Goal: Task Accomplishment & Management: Manage account settings

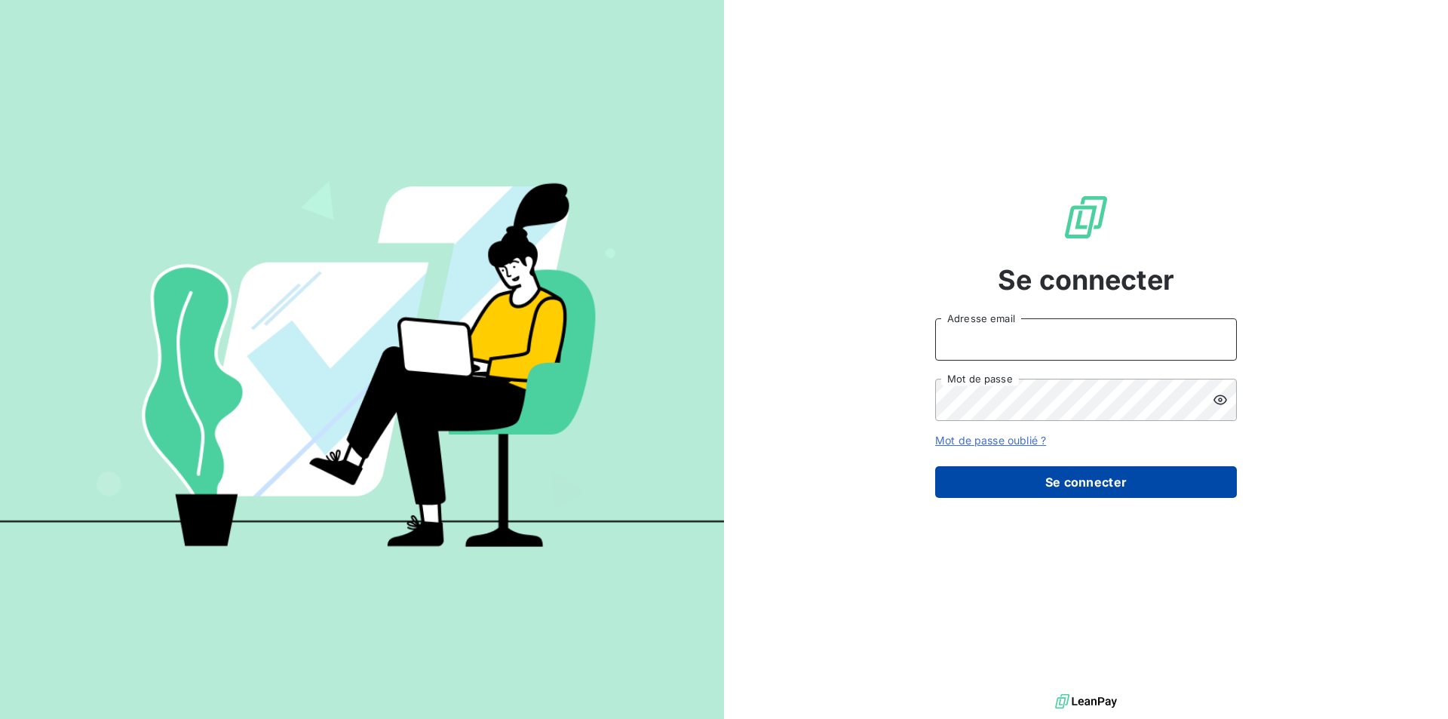
type input "[EMAIL_ADDRESS][DOMAIN_NAME]"
click at [1053, 473] on button "Se connecter" at bounding box center [1086, 482] width 302 height 32
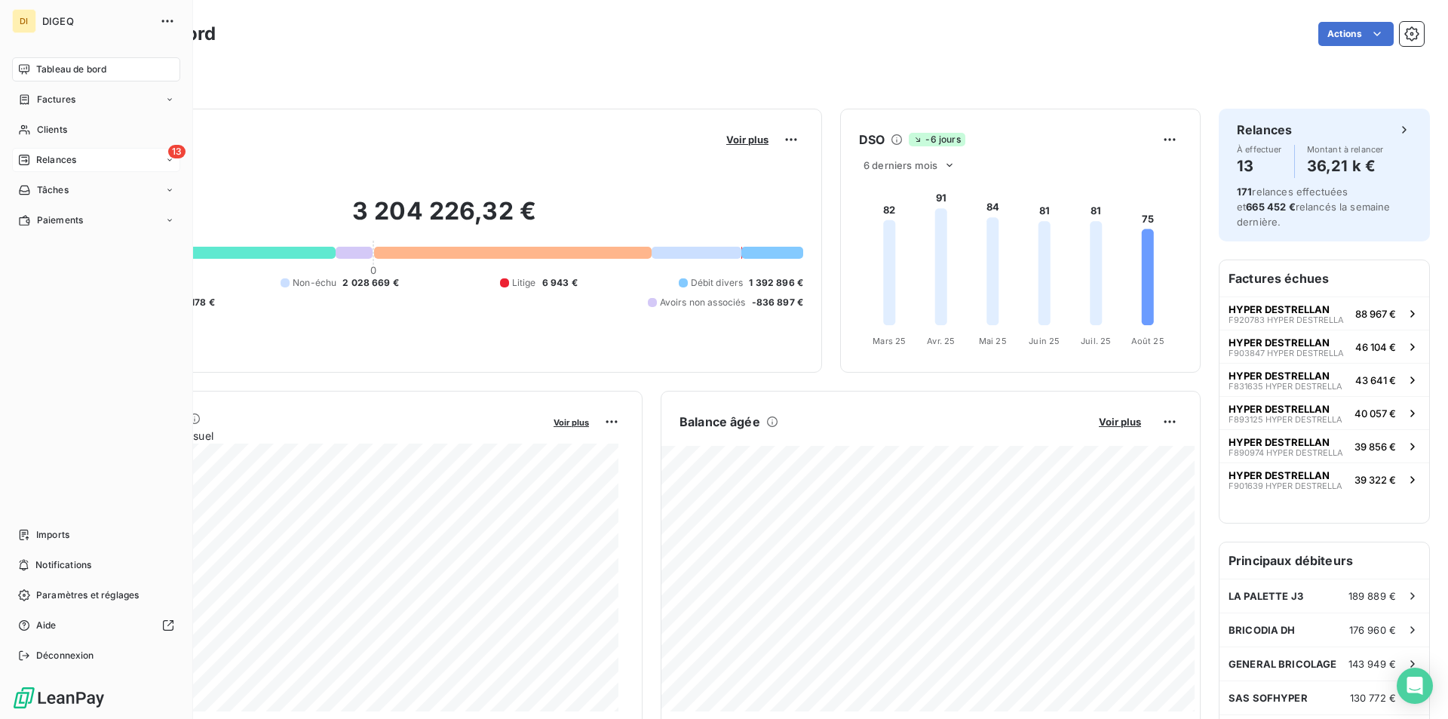
click at [68, 160] on span "Relances" at bounding box center [56, 160] width 40 height 14
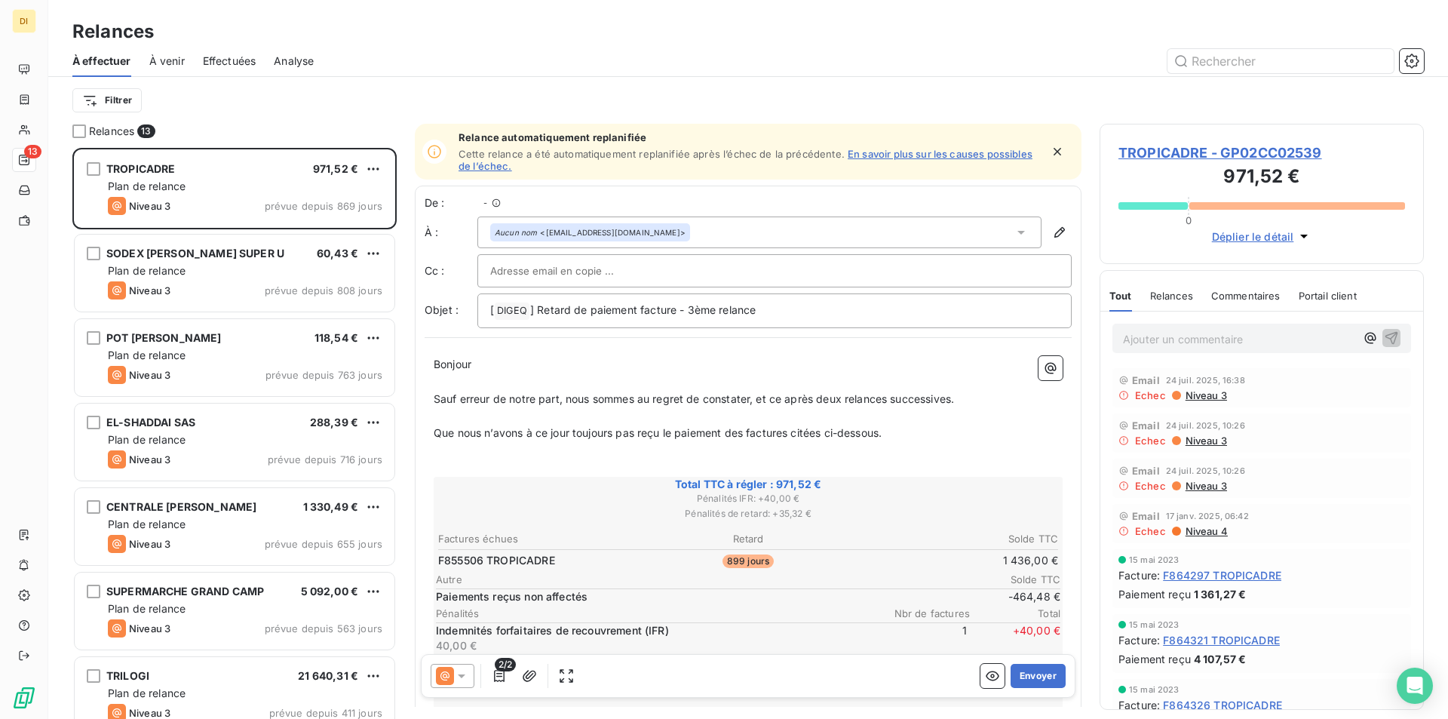
scroll to position [560, 313]
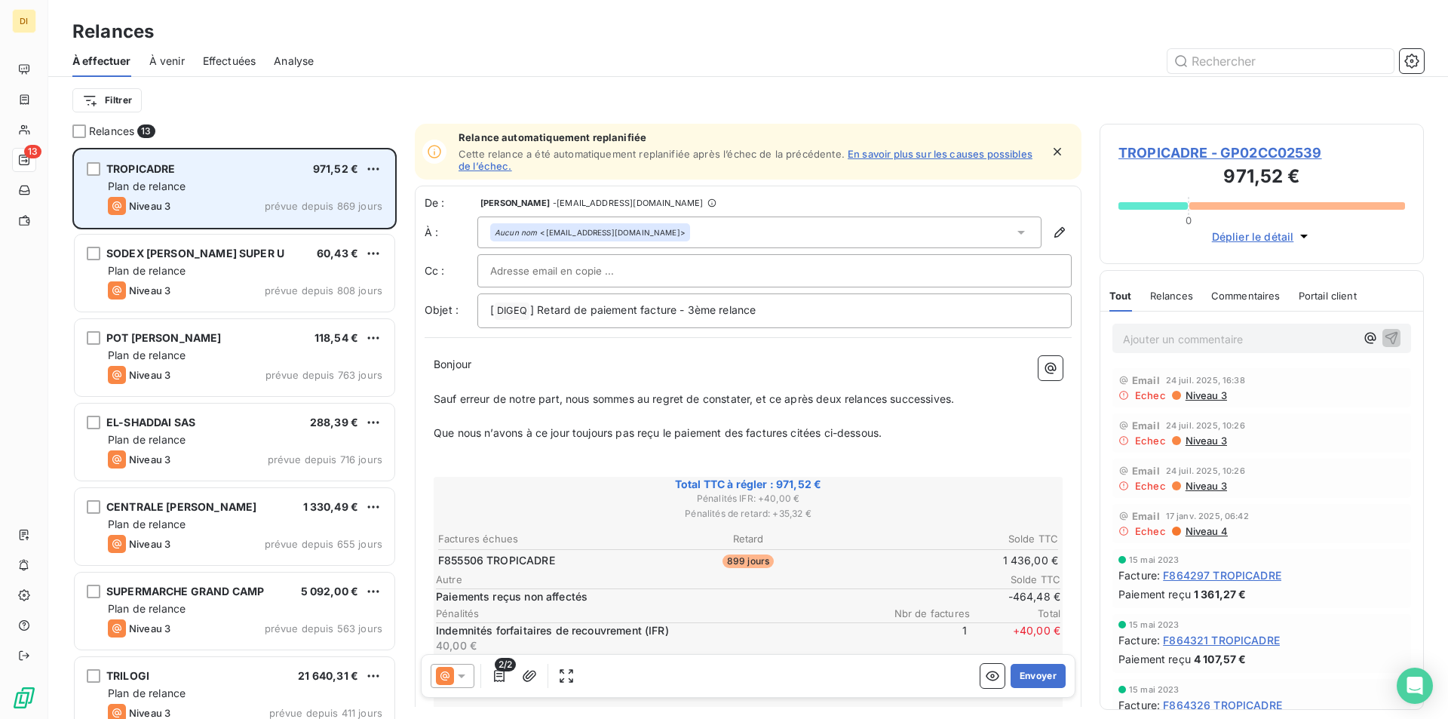
click at [259, 181] on div "Plan de relance" at bounding box center [245, 186] width 275 height 15
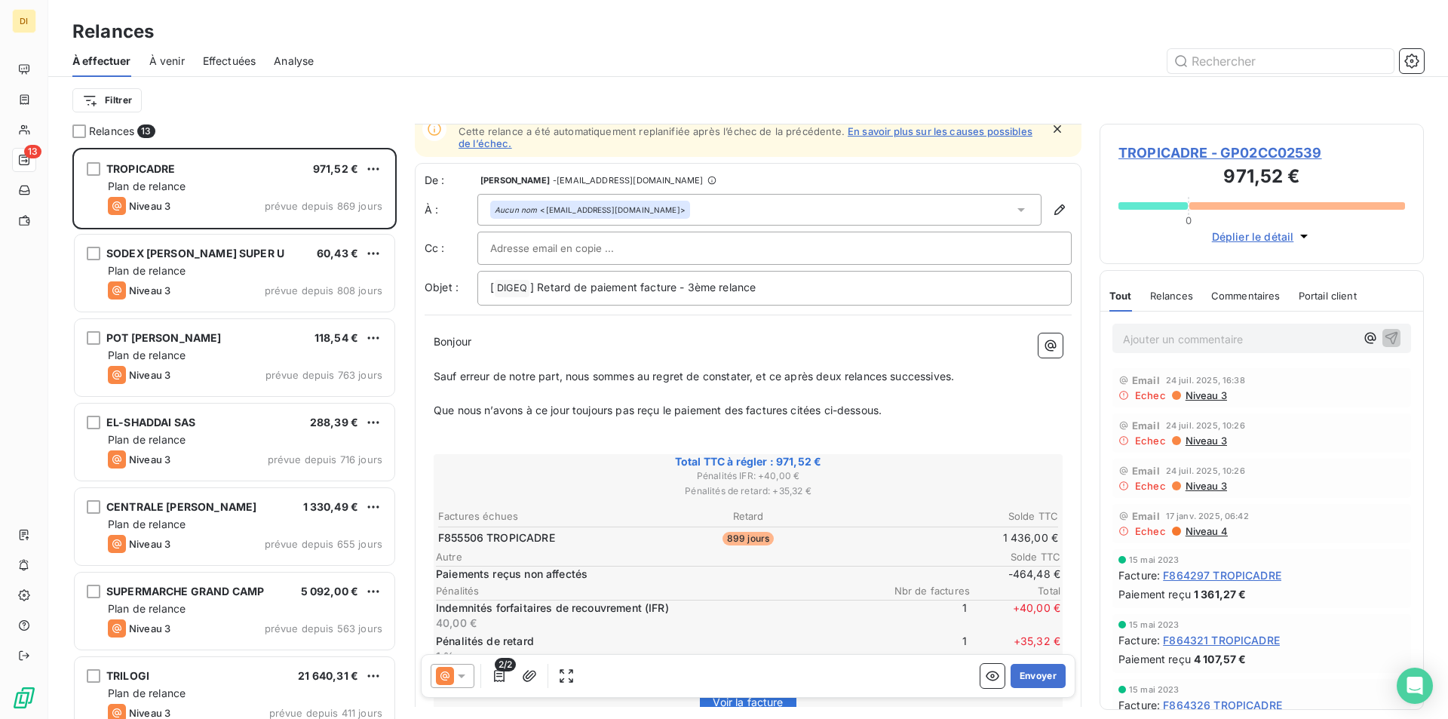
scroll to position [0, 0]
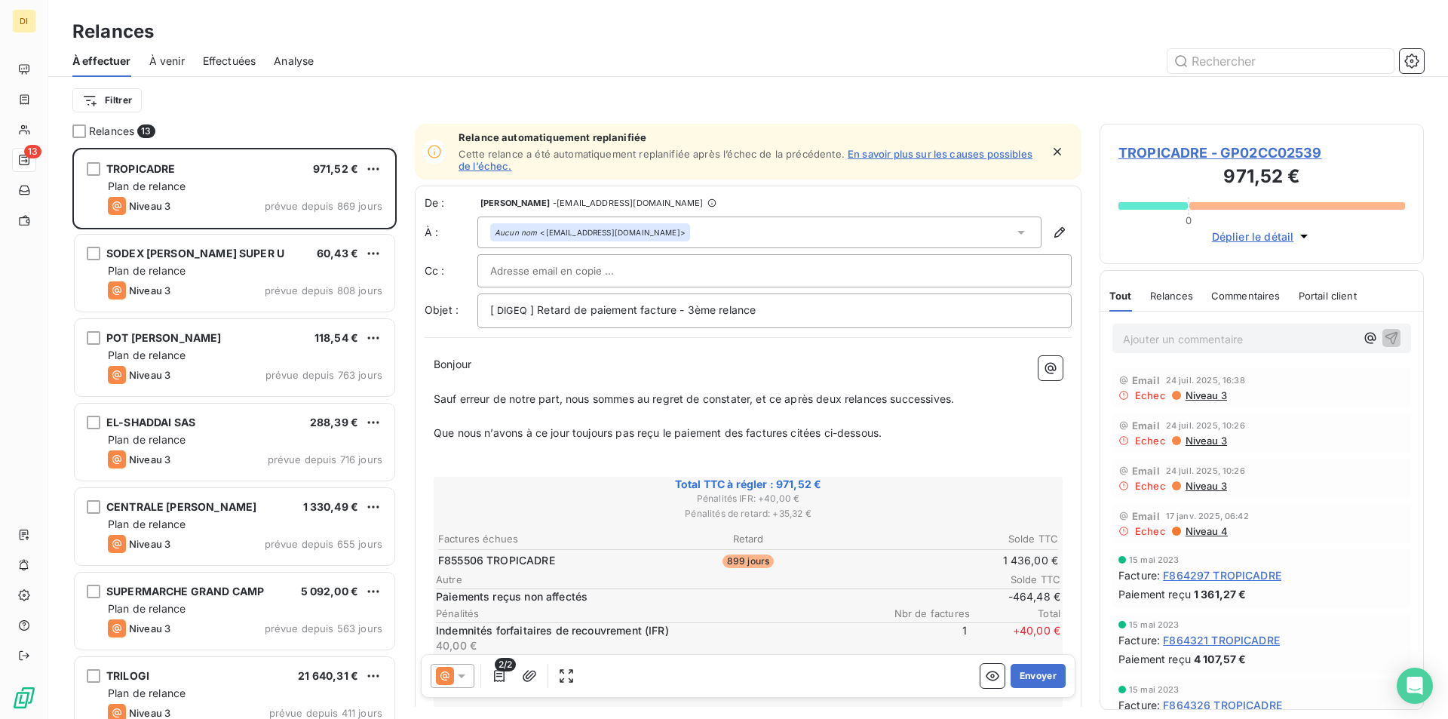
click at [1179, 296] on span "Relances" at bounding box center [1171, 296] width 43 height 12
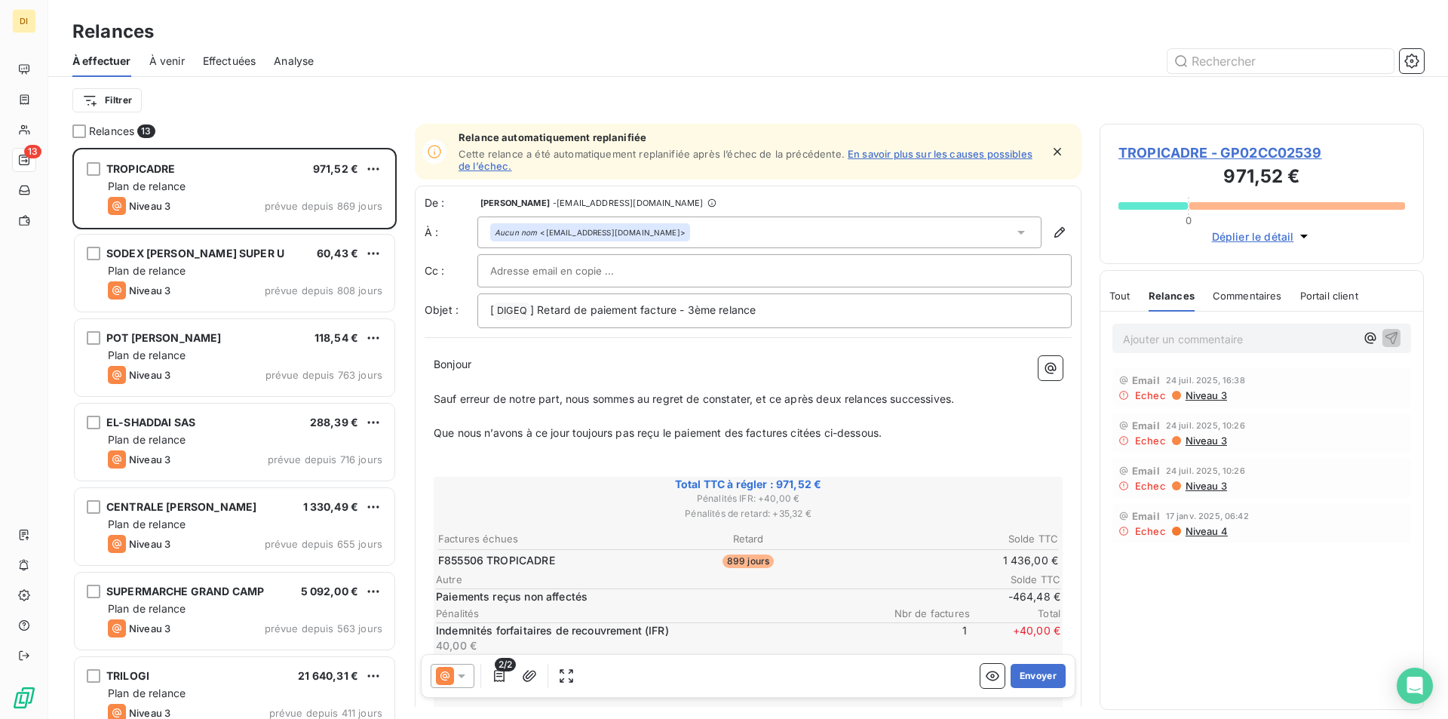
click at [1124, 293] on span "Tout" at bounding box center [1119, 296] width 21 height 12
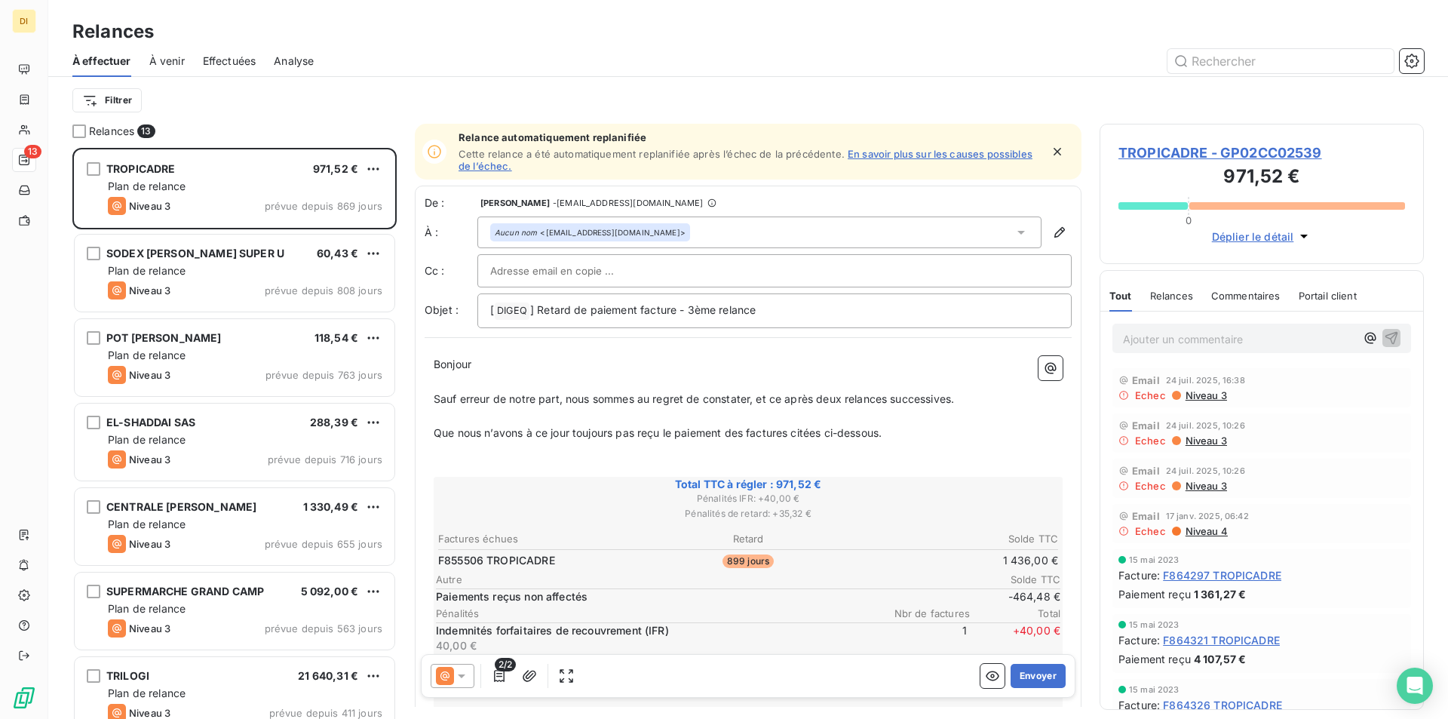
click at [1232, 149] on span "TROPICADRE - GP02CC02539" at bounding box center [1261, 153] width 287 height 20
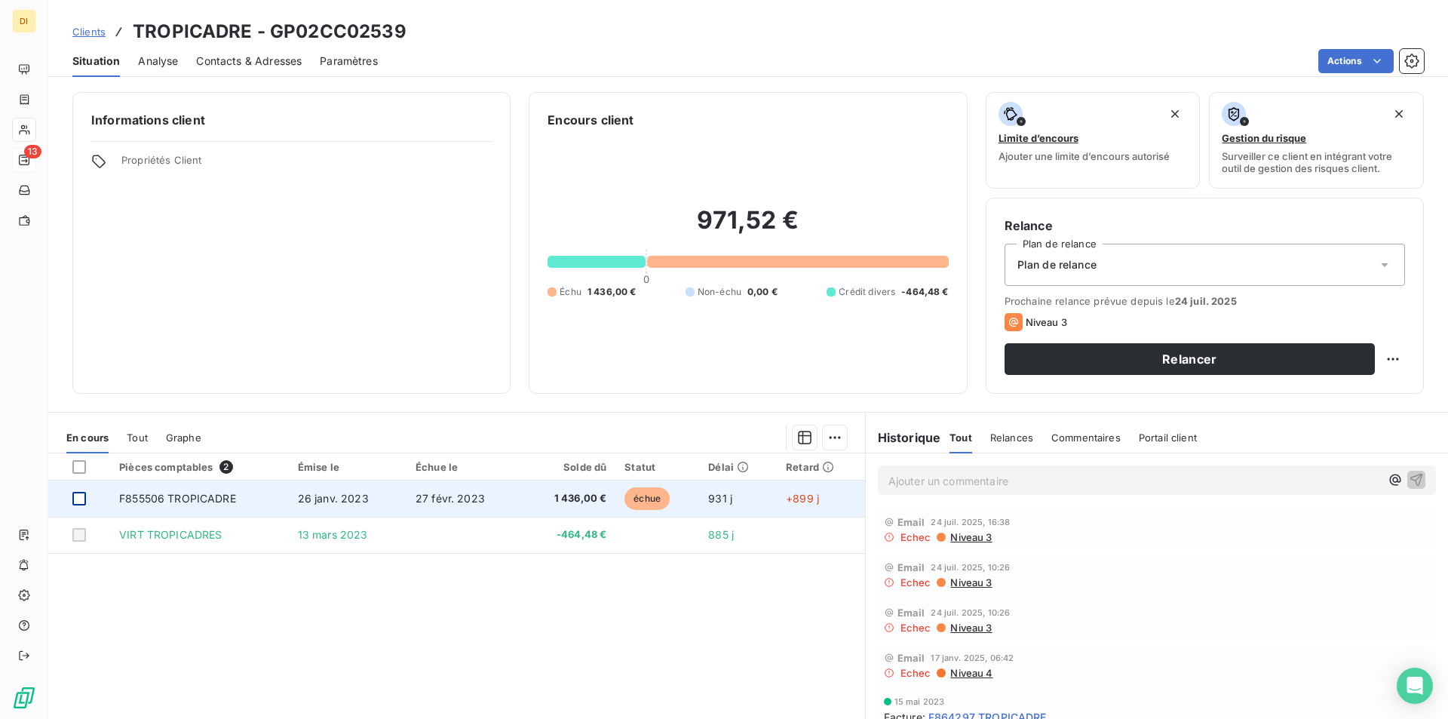
click at [79, 494] on div at bounding box center [79, 499] width 14 height 14
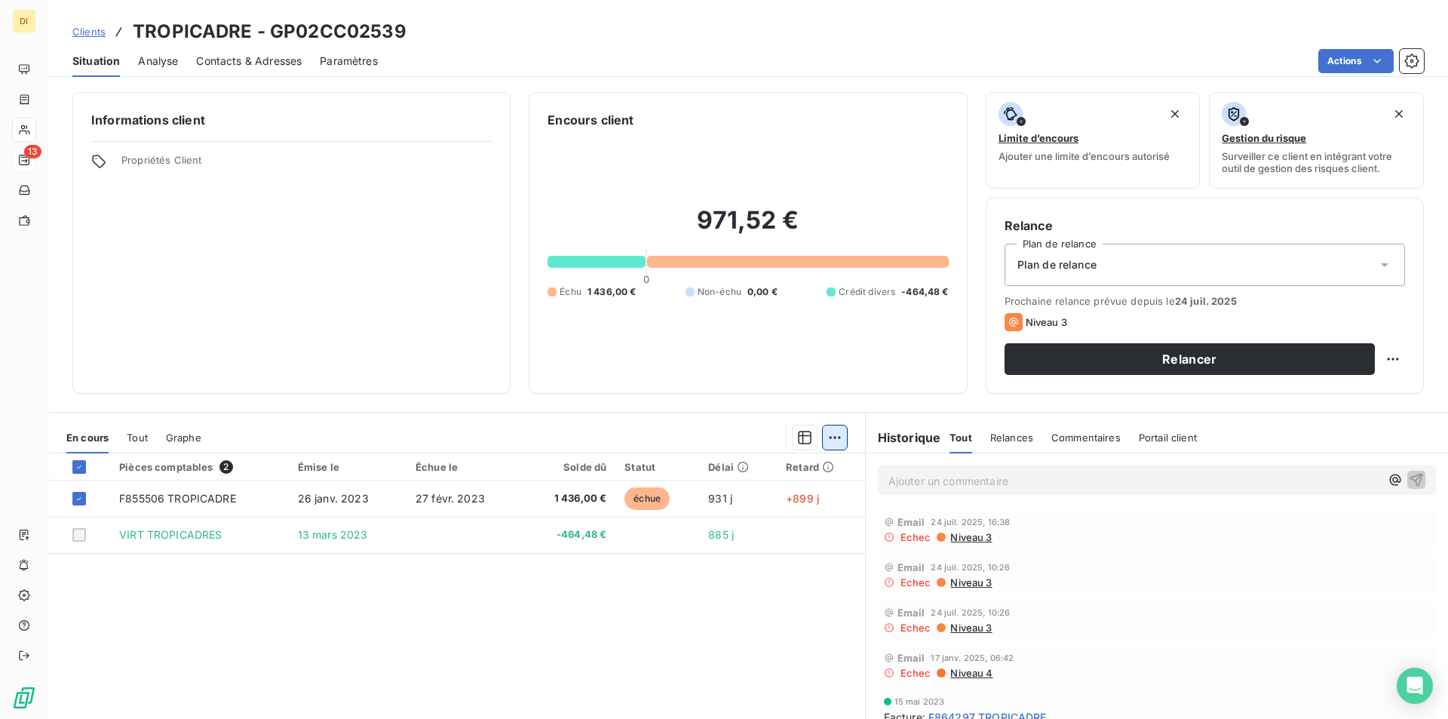
click at [832, 437] on html "DI 13 Clients TROPICADRE - GP02CC02539 Situation Analyse Contacts & Adresses Pa…" at bounding box center [724, 359] width 1448 height 719
click at [693, 467] on div "Mettre en litige (1 facture)" at bounding box center [699, 471] width 266 height 24
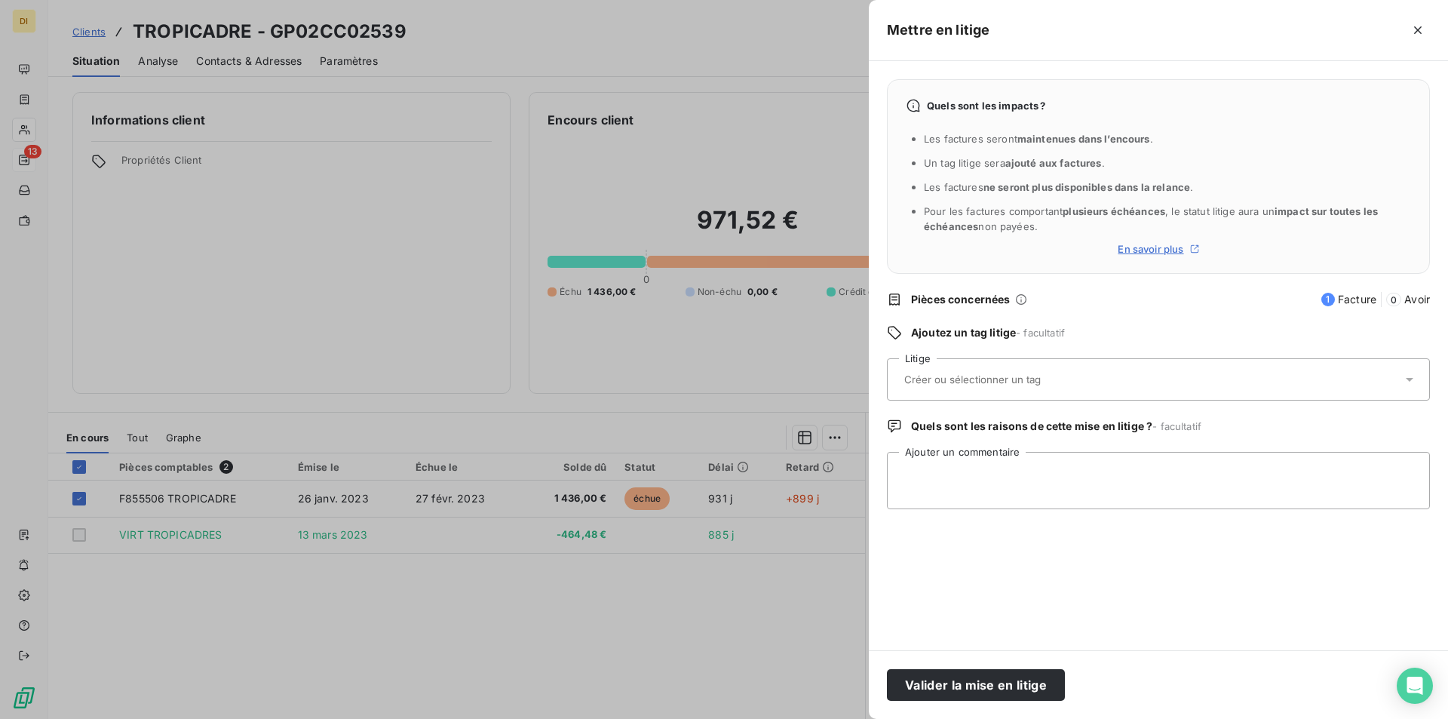
click at [1411, 379] on icon at bounding box center [1410, 380] width 8 height 4
click at [1411, 379] on icon at bounding box center [1410, 379] width 6 height 3
click at [979, 681] on button "Valider la mise en litige" at bounding box center [976, 685] width 178 height 32
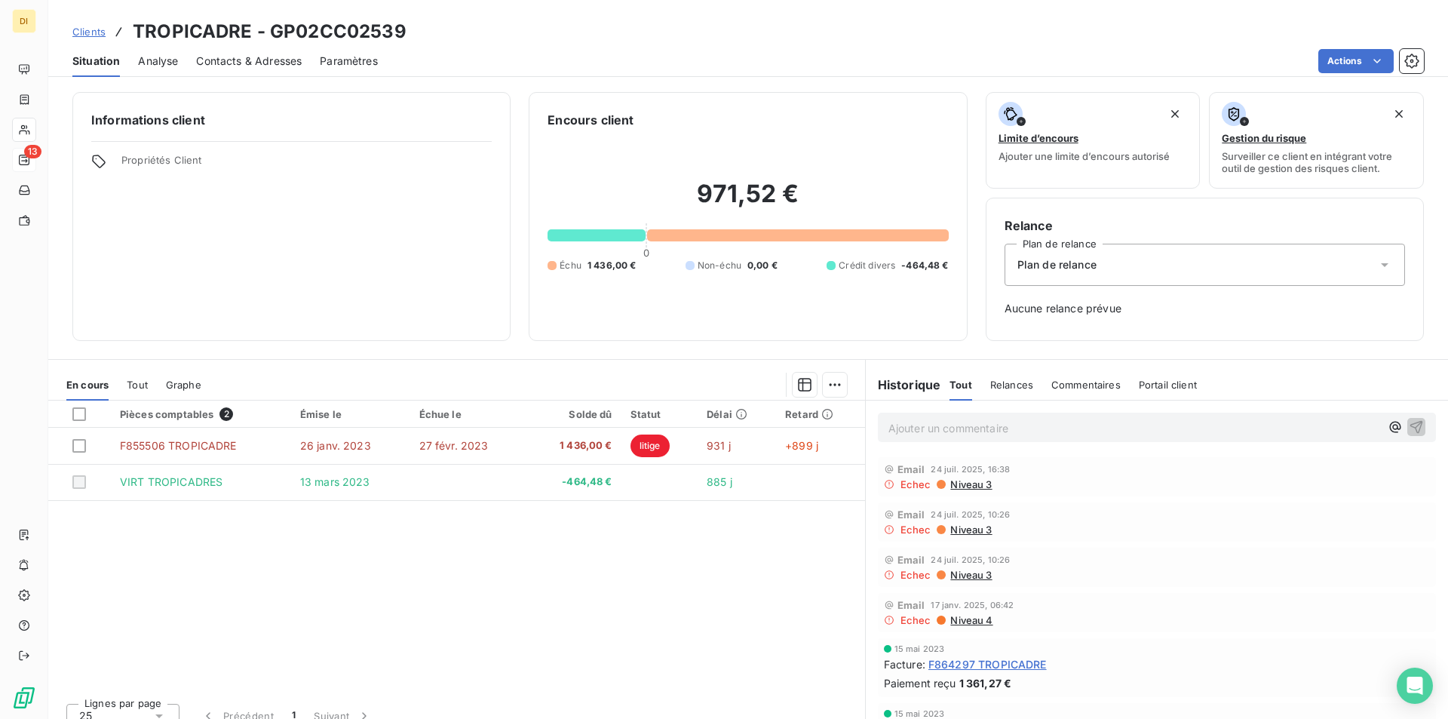
click at [1377, 262] on icon at bounding box center [1384, 264] width 15 height 15
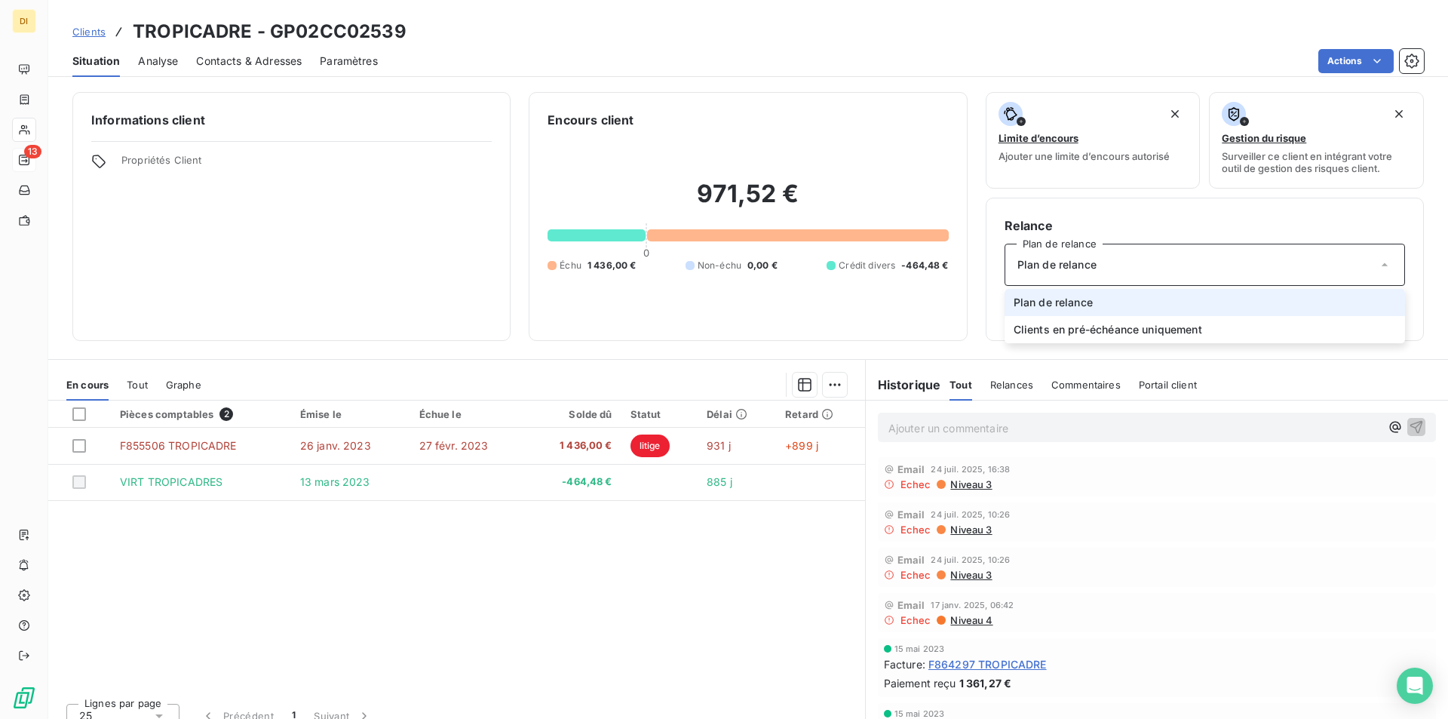
click at [1377, 262] on icon at bounding box center [1384, 264] width 15 height 15
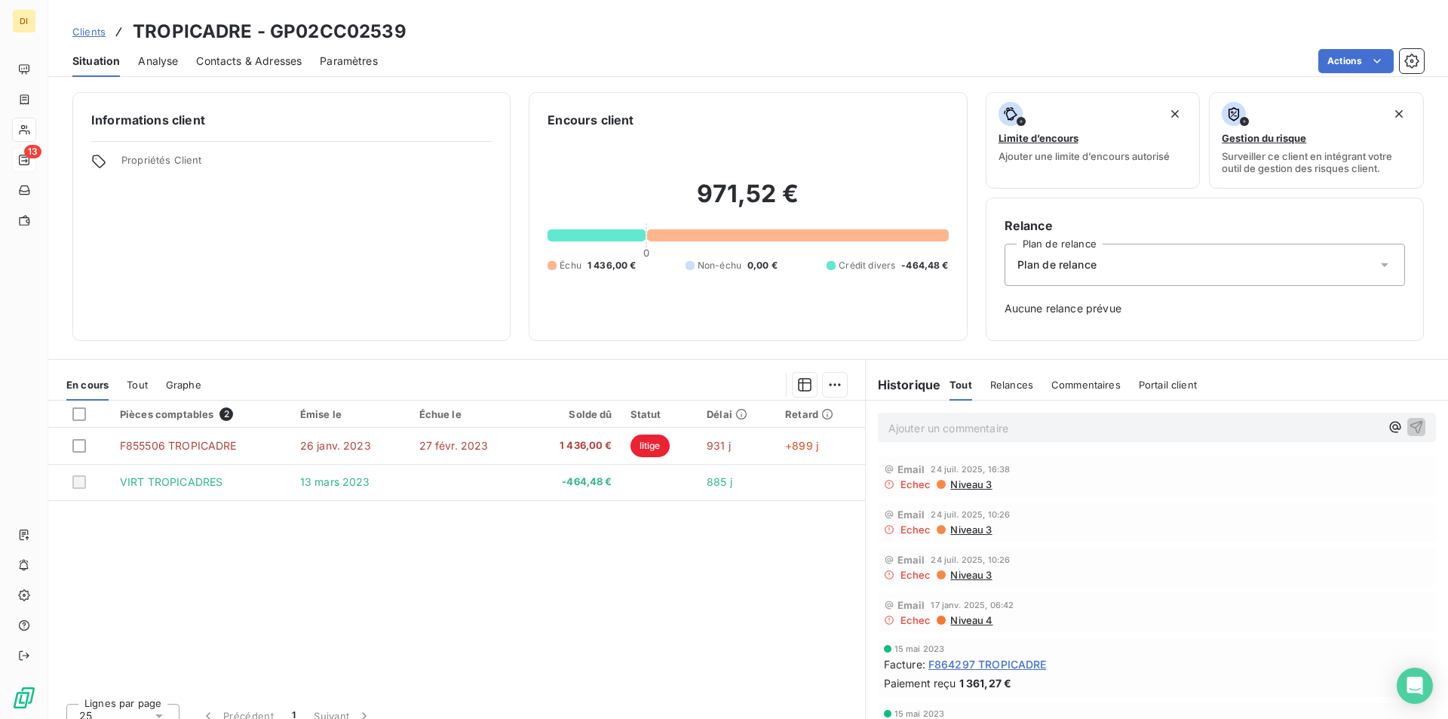
click at [1377, 262] on icon at bounding box center [1384, 264] width 15 height 15
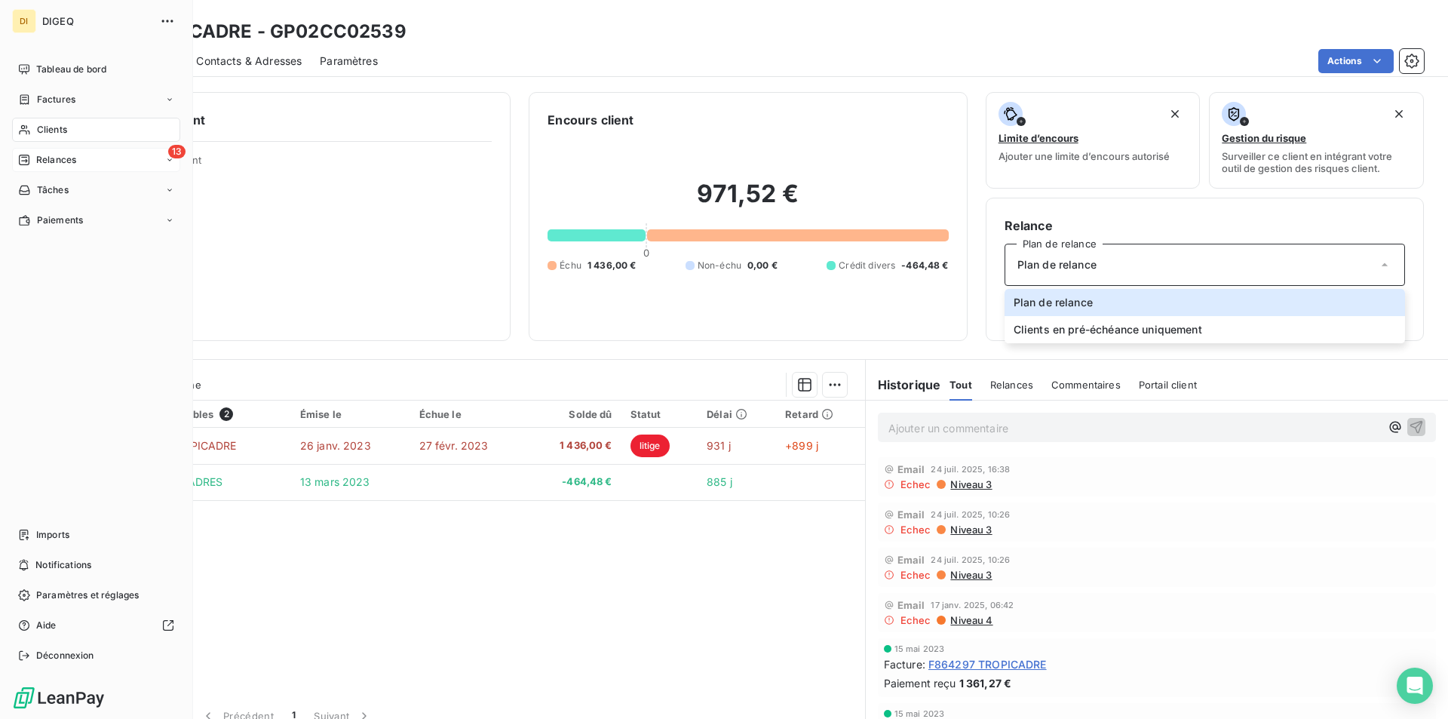
click at [78, 157] on div "13 Relances" at bounding box center [96, 160] width 168 height 24
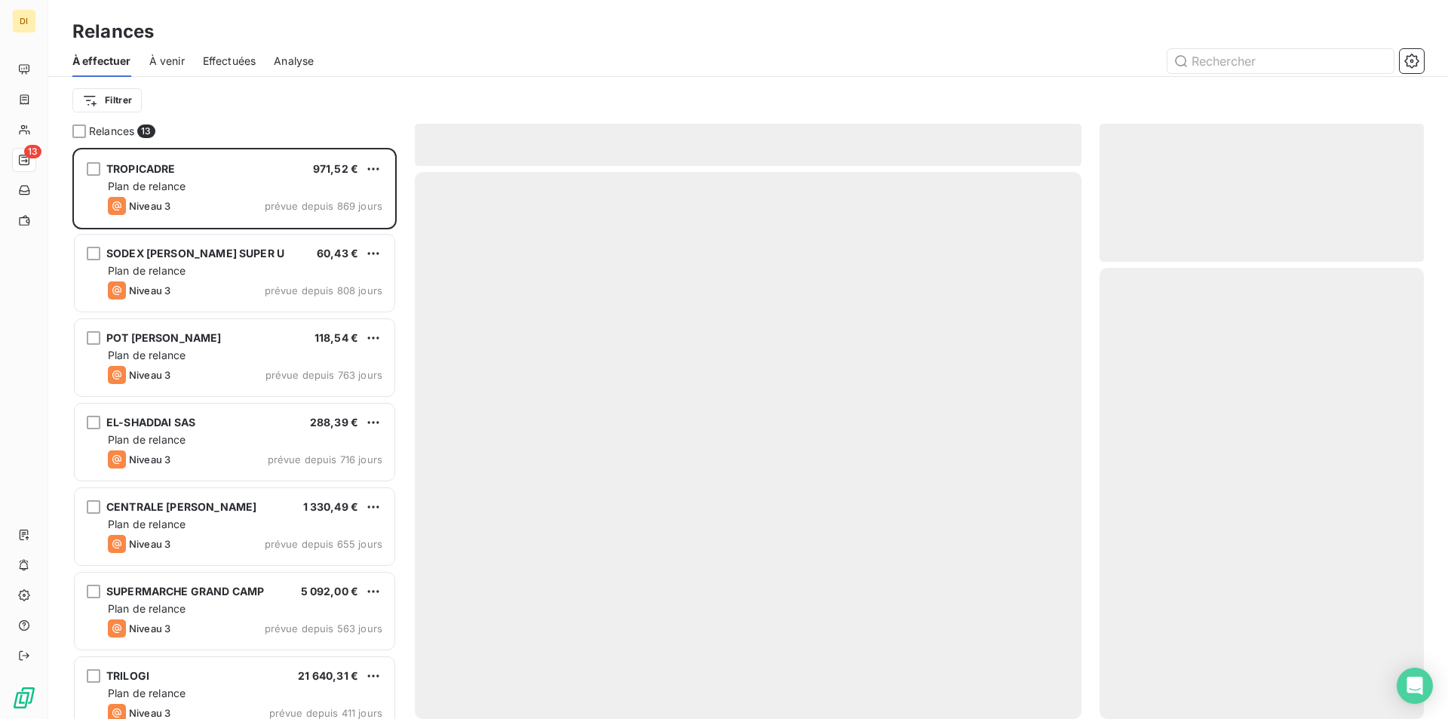
scroll to position [560, 313]
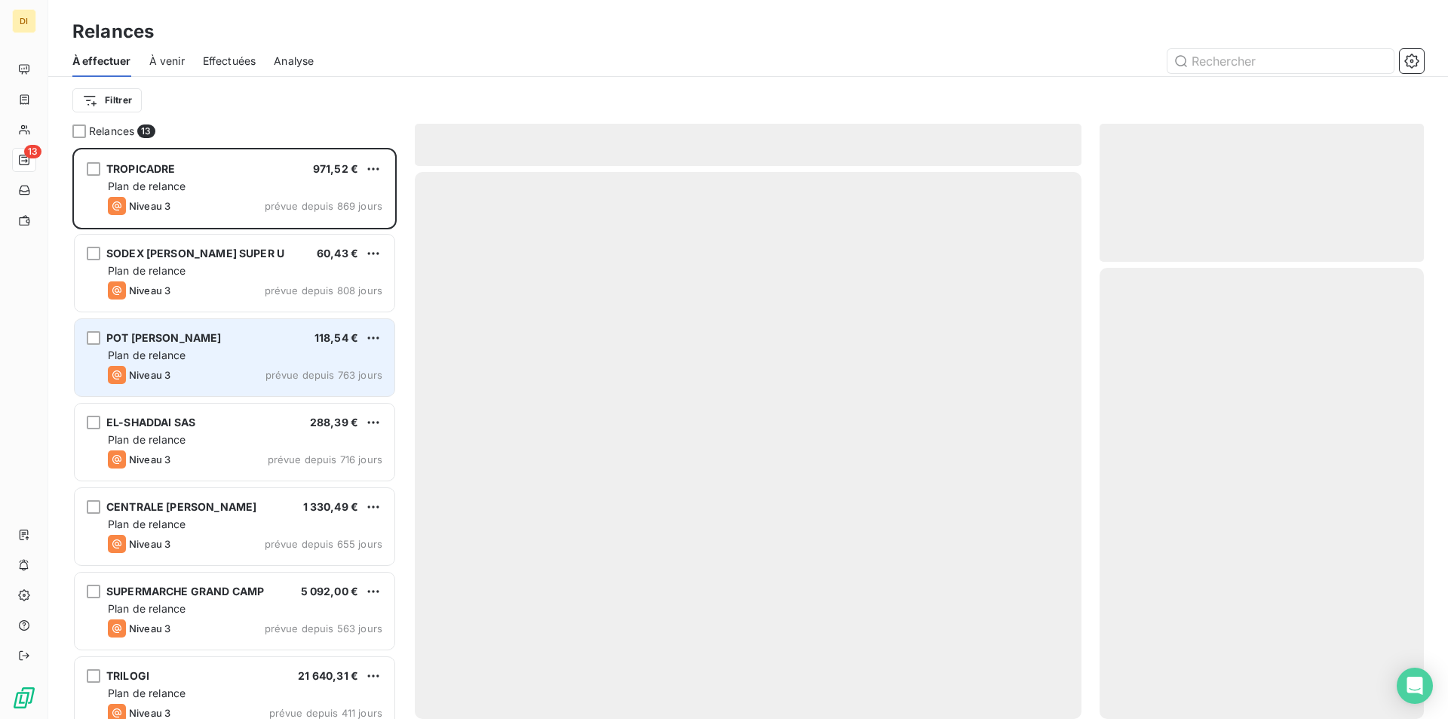
click at [266, 357] on div "Plan de relance" at bounding box center [245, 355] width 275 height 15
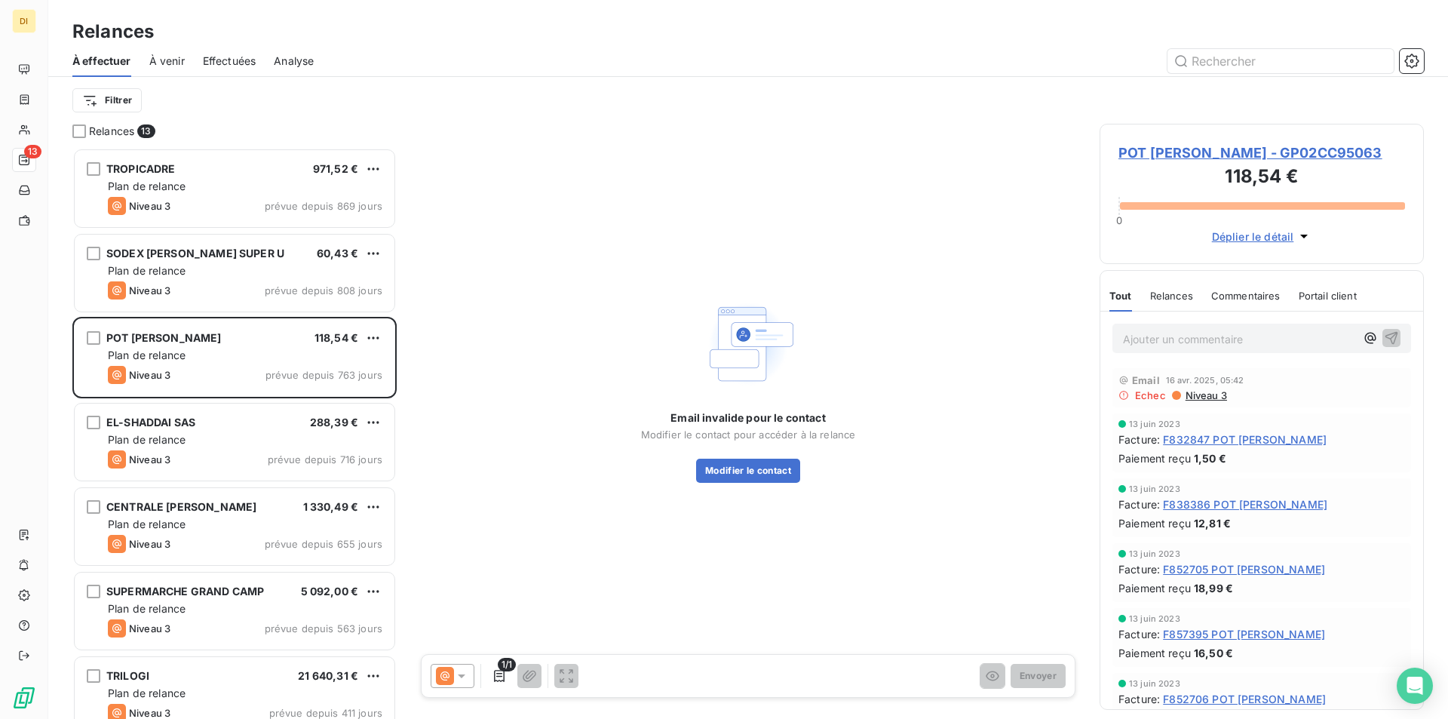
click at [1287, 147] on span "POT KILLIAN - GP02CC95063" at bounding box center [1261, 153] width 287 height 20
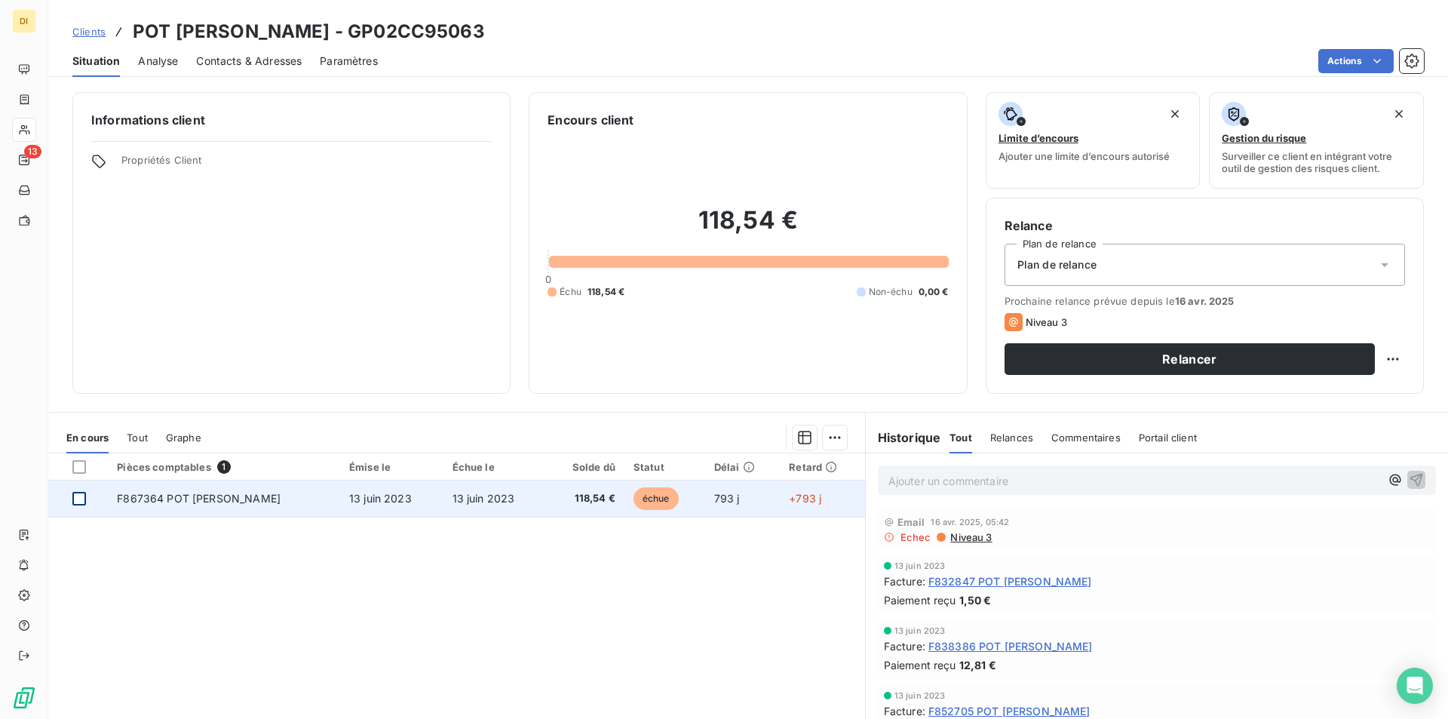
click at [82, 495] on div at bounding box center [79, 499] width 14 height 14
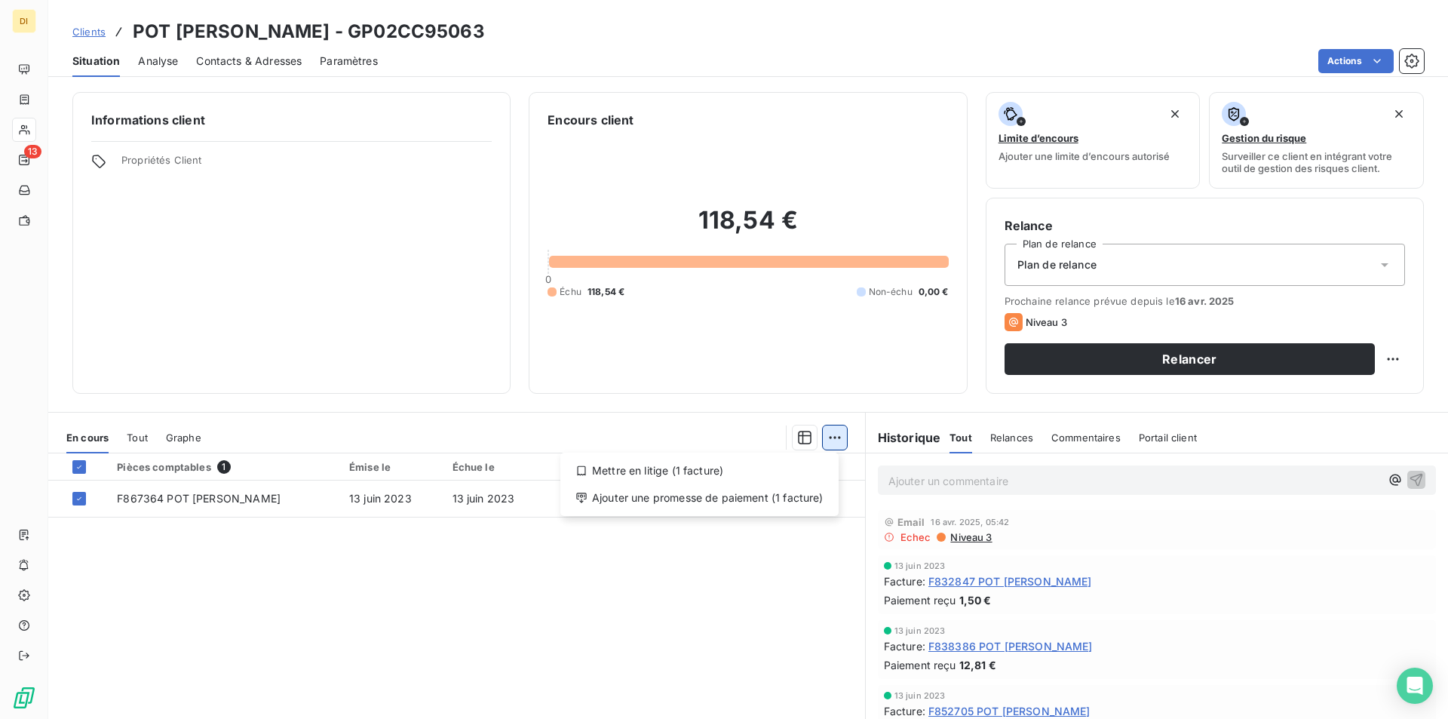
click at [833, 438] on html "DI 13 Clients POT KILLIAN - GP02CC95063 Situation Analyse Contacts & Adresses P…" at bounding box center [724, 359] width 1448 height 719
click at [697, 471] on div "Mettre en litige (1 facture)" at bounding box center [699, 471] width 266 height 24
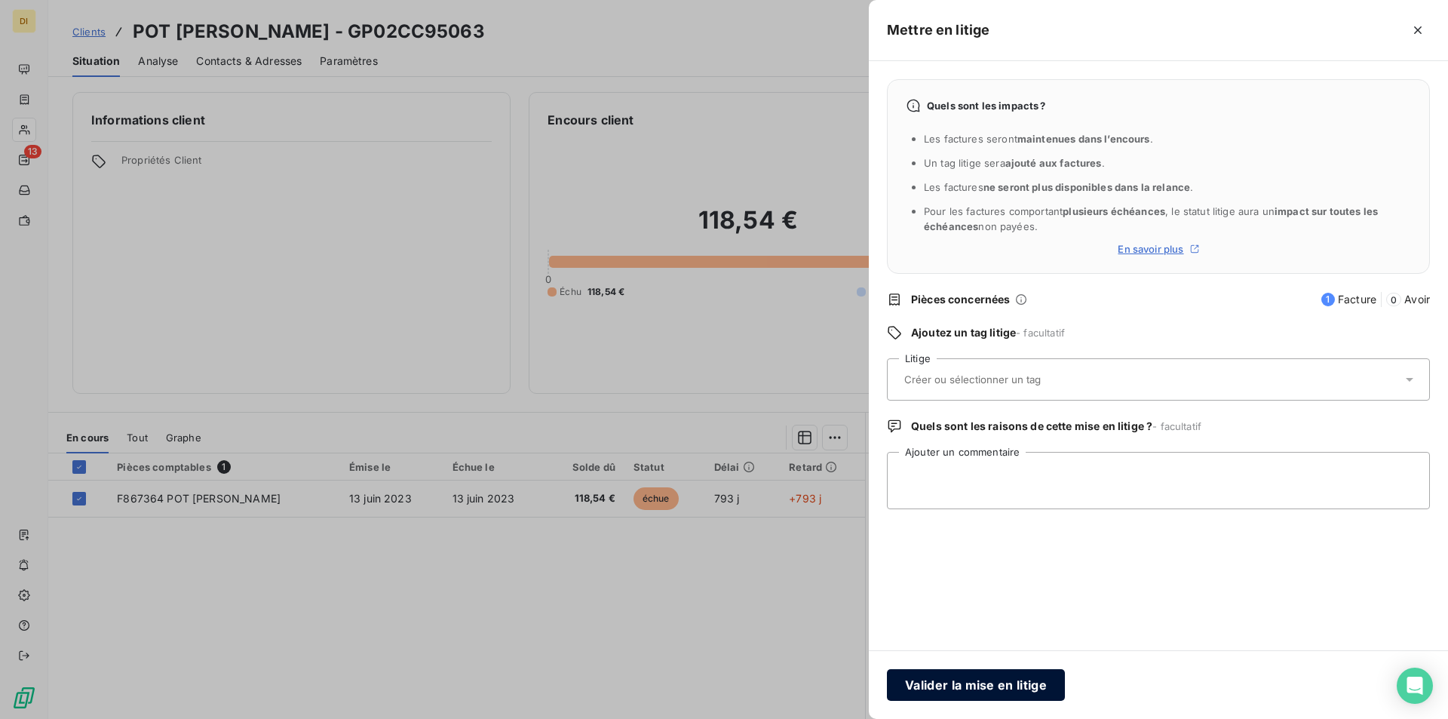
click at [996, 681] on button "Valider la mise en litige" at bounding box center [976, 685] width 178 height 32
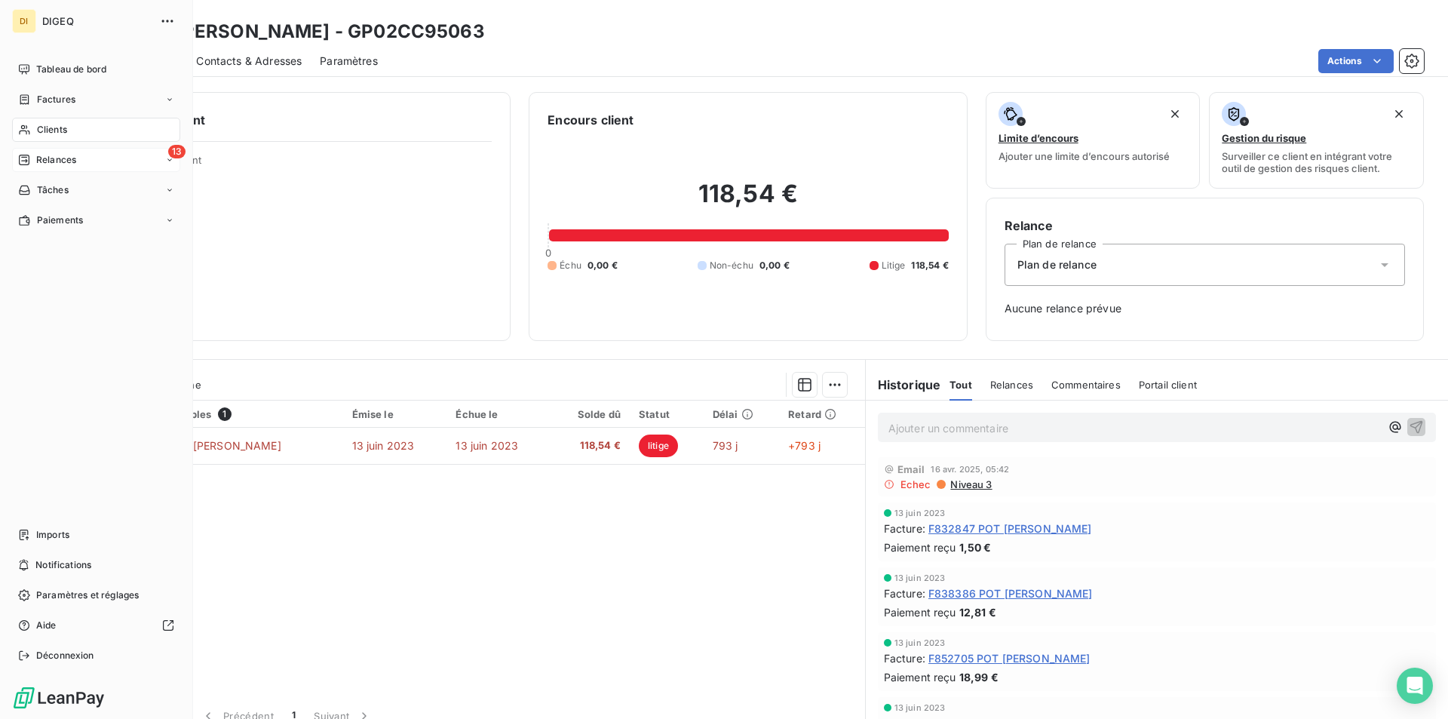
click at [143, 156] on div "13 Relances" at bounding box center [96, 160] width 168 height 24
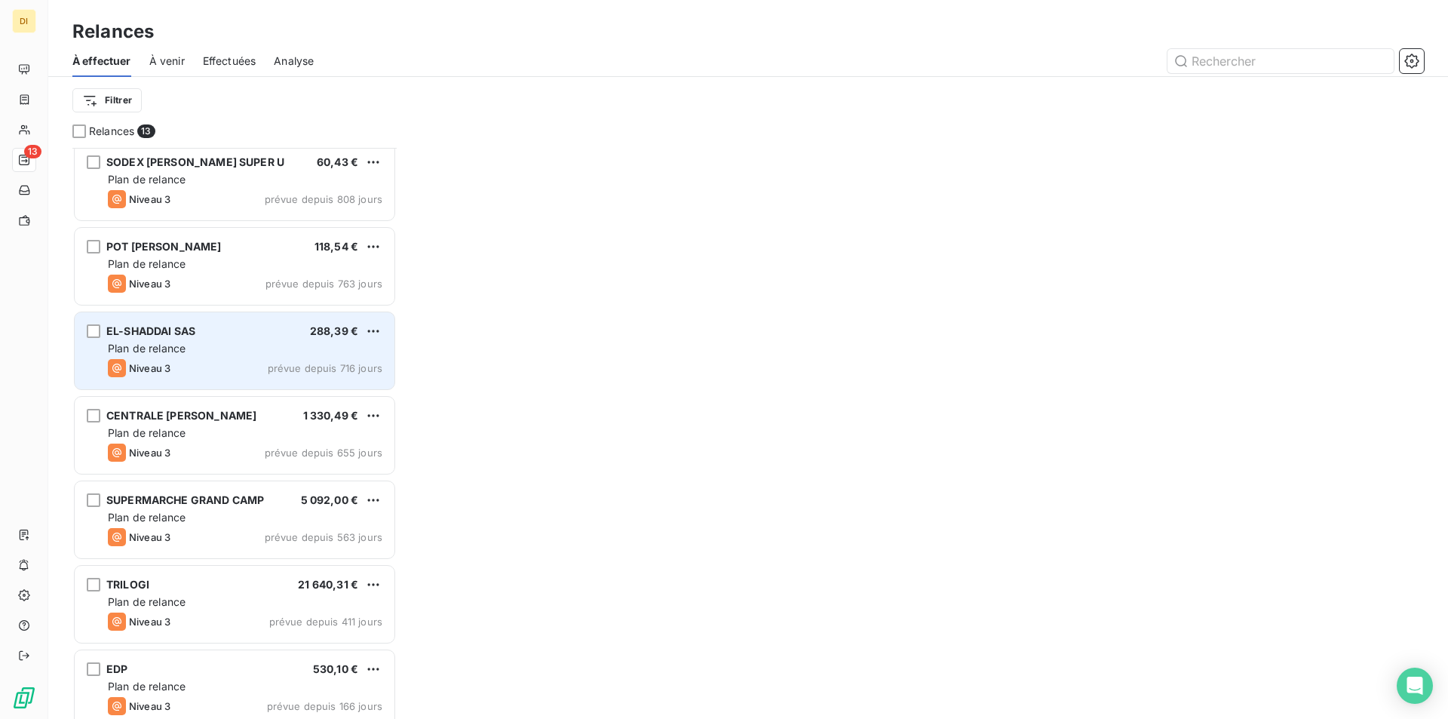
scroll to position [152, 0]
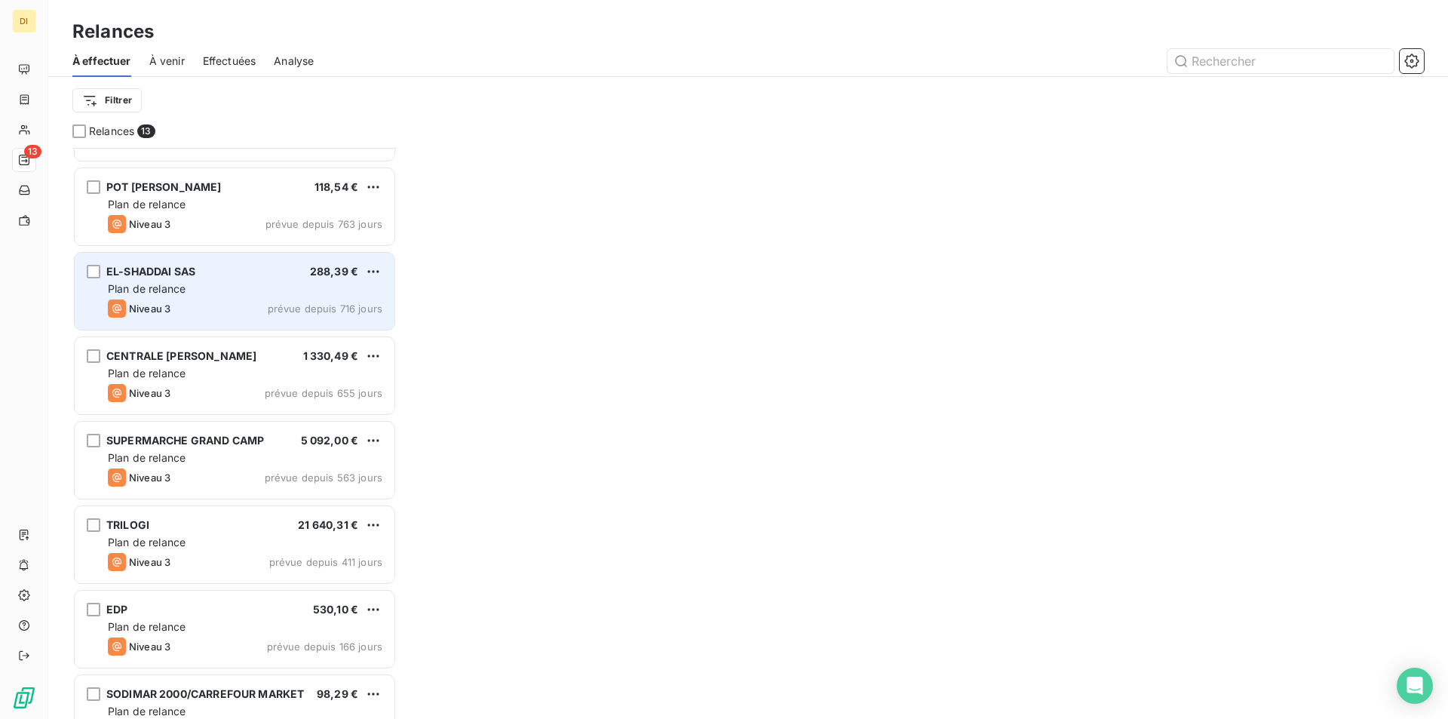
click at [319, 437] on span "5 092,00 €" at bounding box center [330, 440] width 58 height 13
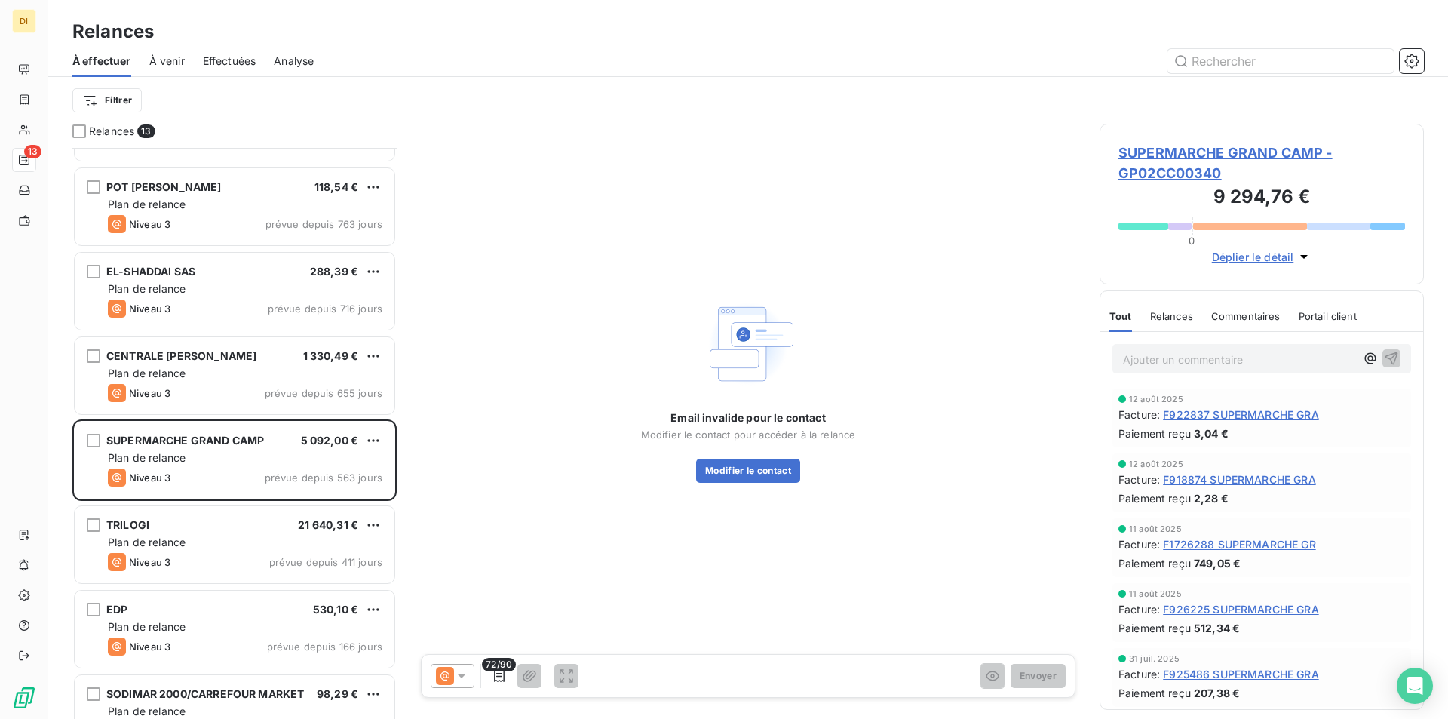
click at [1198, 153] on span "SUPERMARCHE GRAND CAMP - GP02CC00340" at bounding box center [1261, 163] width 287 height 41
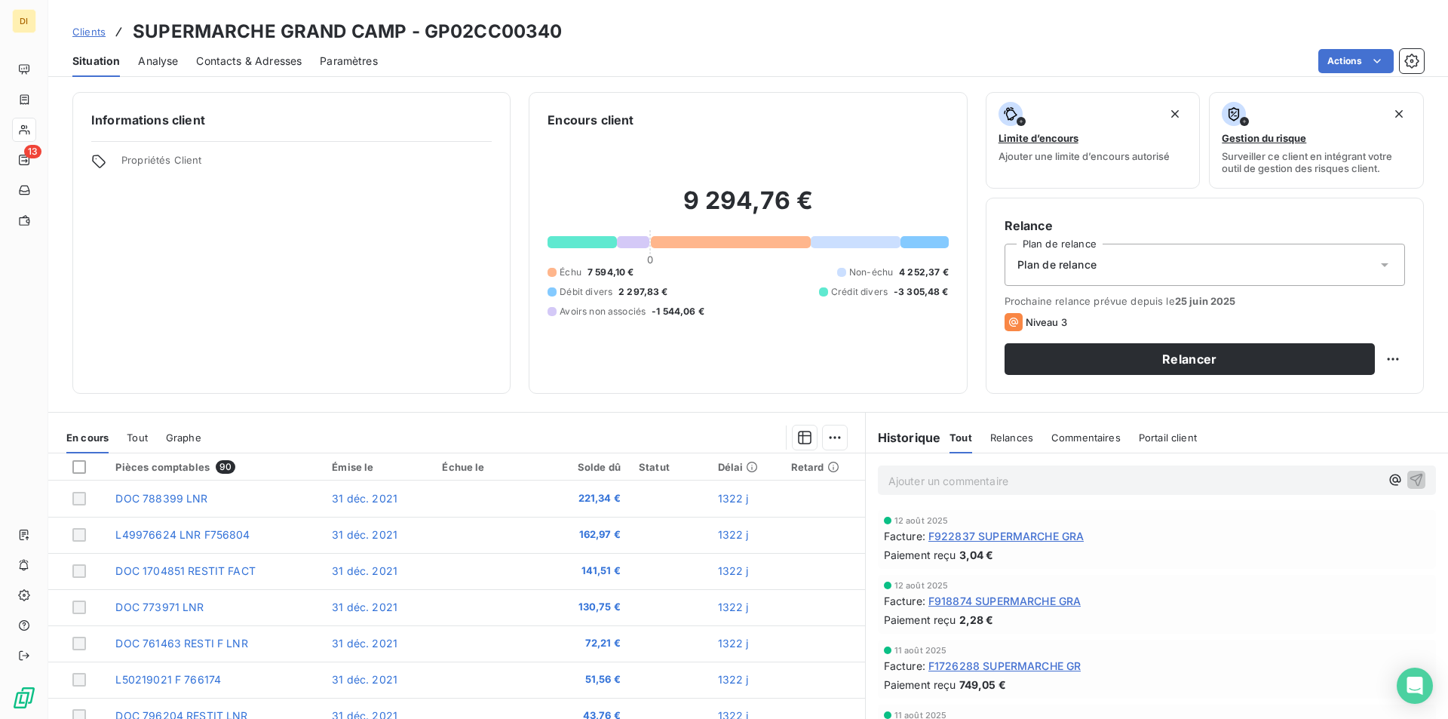
click at [1377, 267] on icon at bounding box center [1384, 264] width 15 height 15
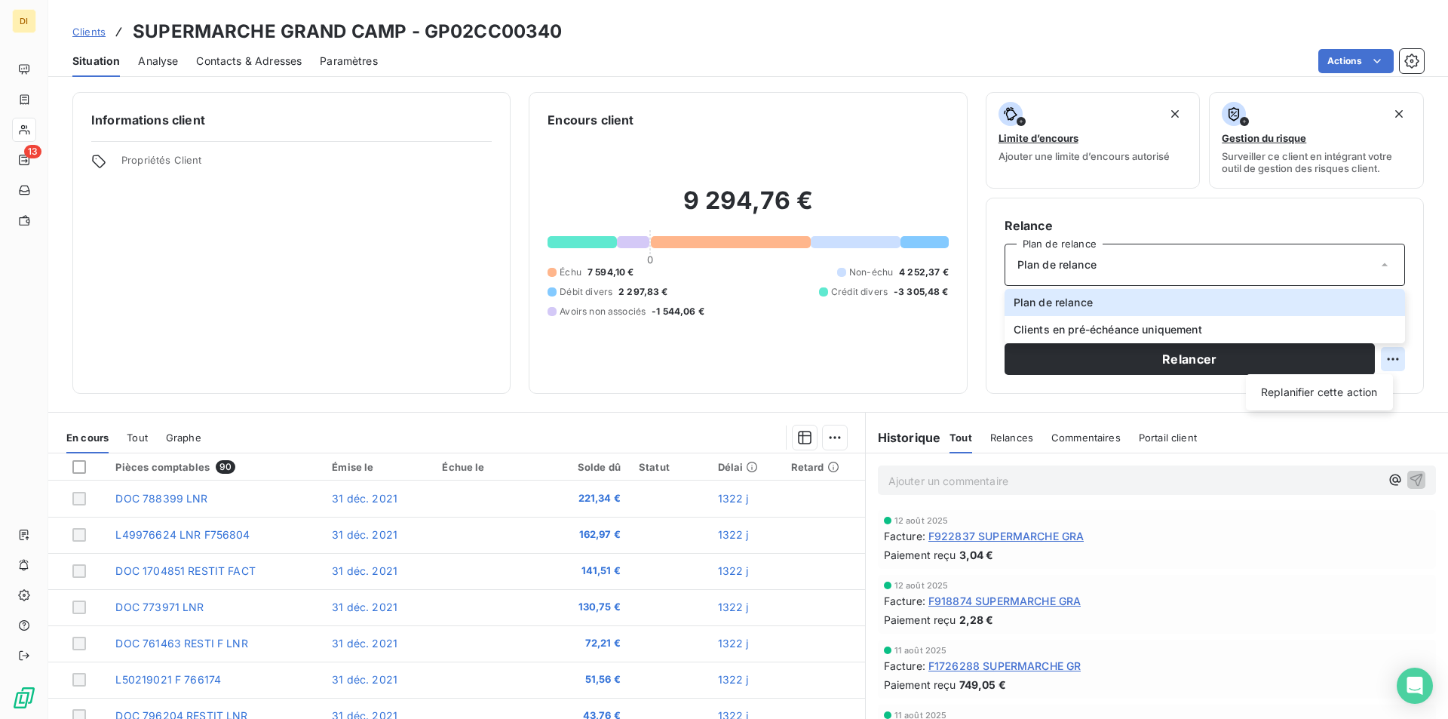
click at [1382, 358] on html "DI 13 Clients SUPERMARCHE GRAND CAMP - GP02CC00340 Situation Analyse Contacts &…" at bounding box center [724, 359] width 1448 height 719
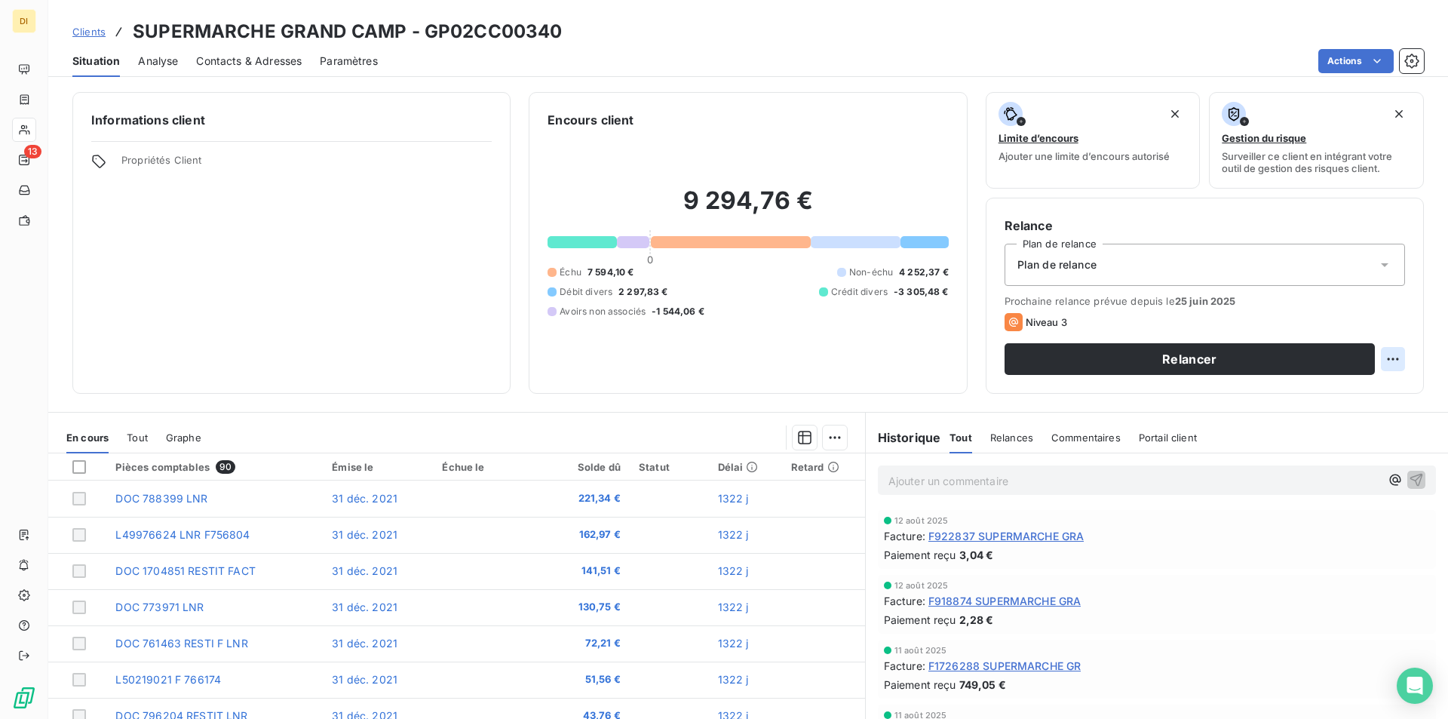
click at [1382, 358] on html "DI 13 Clients SUPERMARCHE GRAND CAMP - GP02CC00340 Situation Analyse Contacts &…" at bounding box center [724, 359] width 1448 height 719
click at [1377, 262] on icon at bounding box center [1384, 264] width 15 height 15
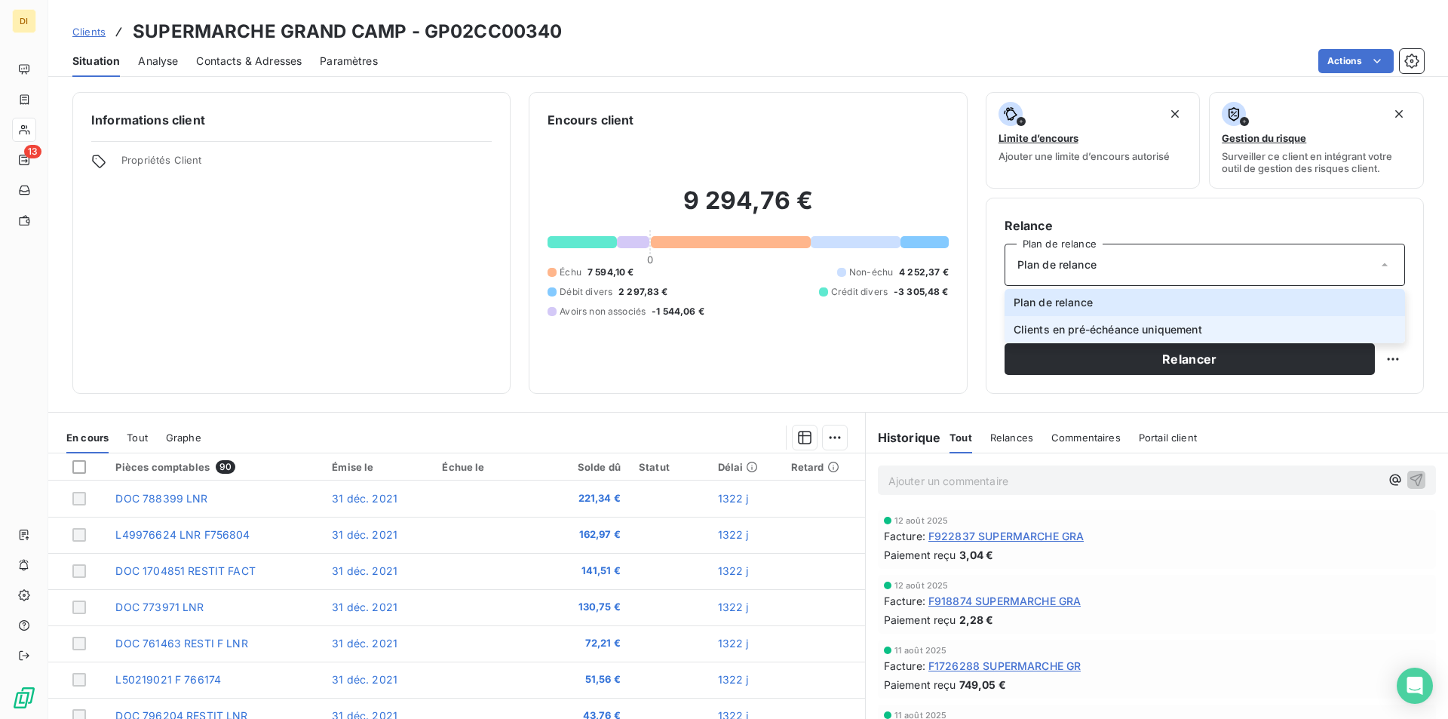
click at [1126, 333] on span "Clients en pré-échéance uniquement" at bounding box center [1108, 329] width 189 height 15
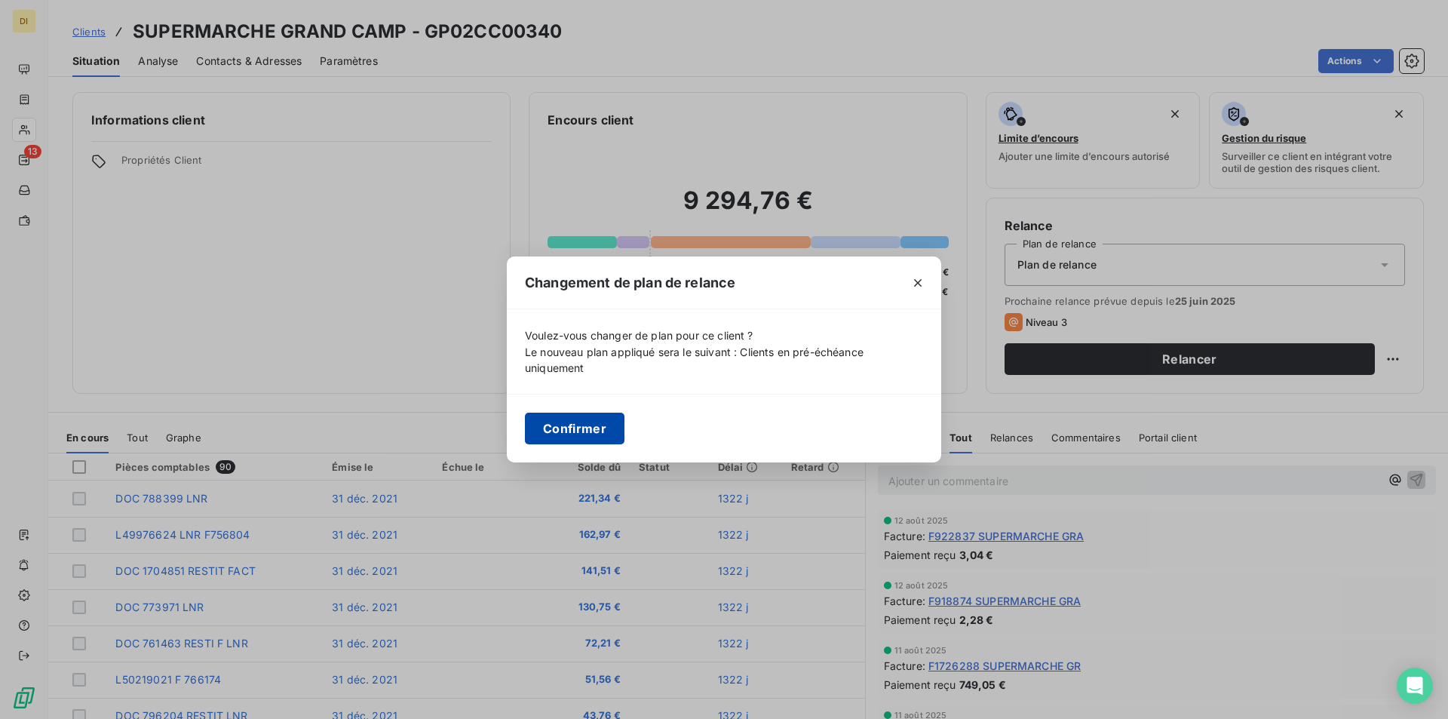
click at [575, 428] on button "Confirmer" at bounding box center [575, 429] width 100 height 32
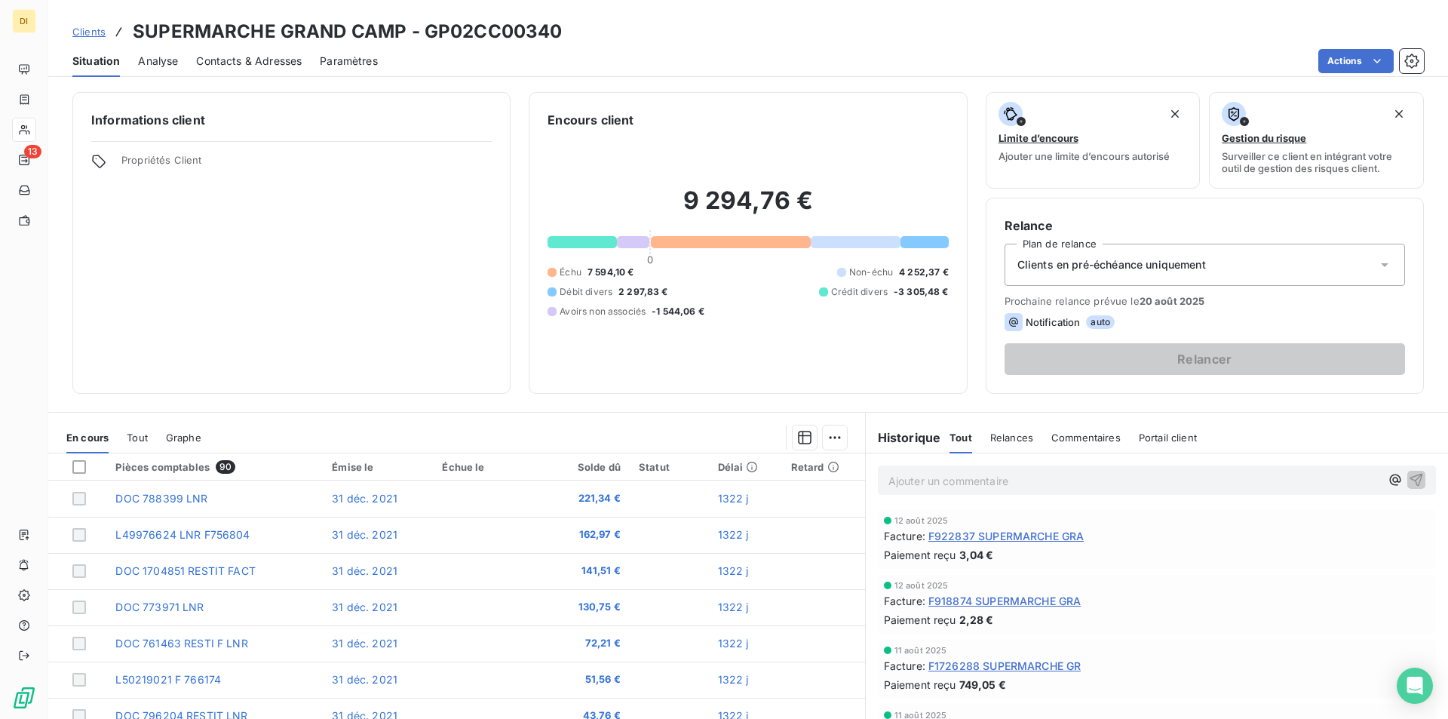
click at [353, 57] on span "Paramètres" at bounding box center [349, 61] width 58 height 15
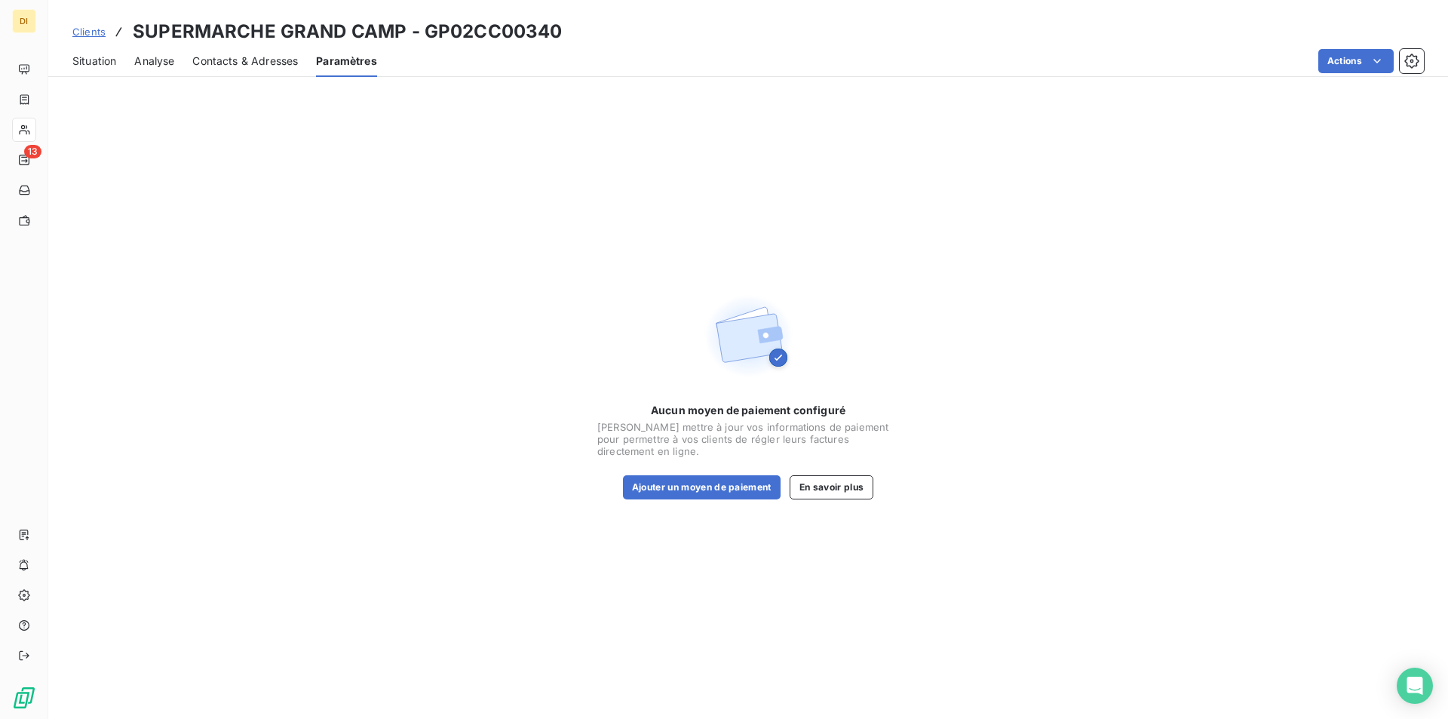
click at [262, 60] on span "Contacts & Adresses" at bounding box center [245, 61] width 106 height 15
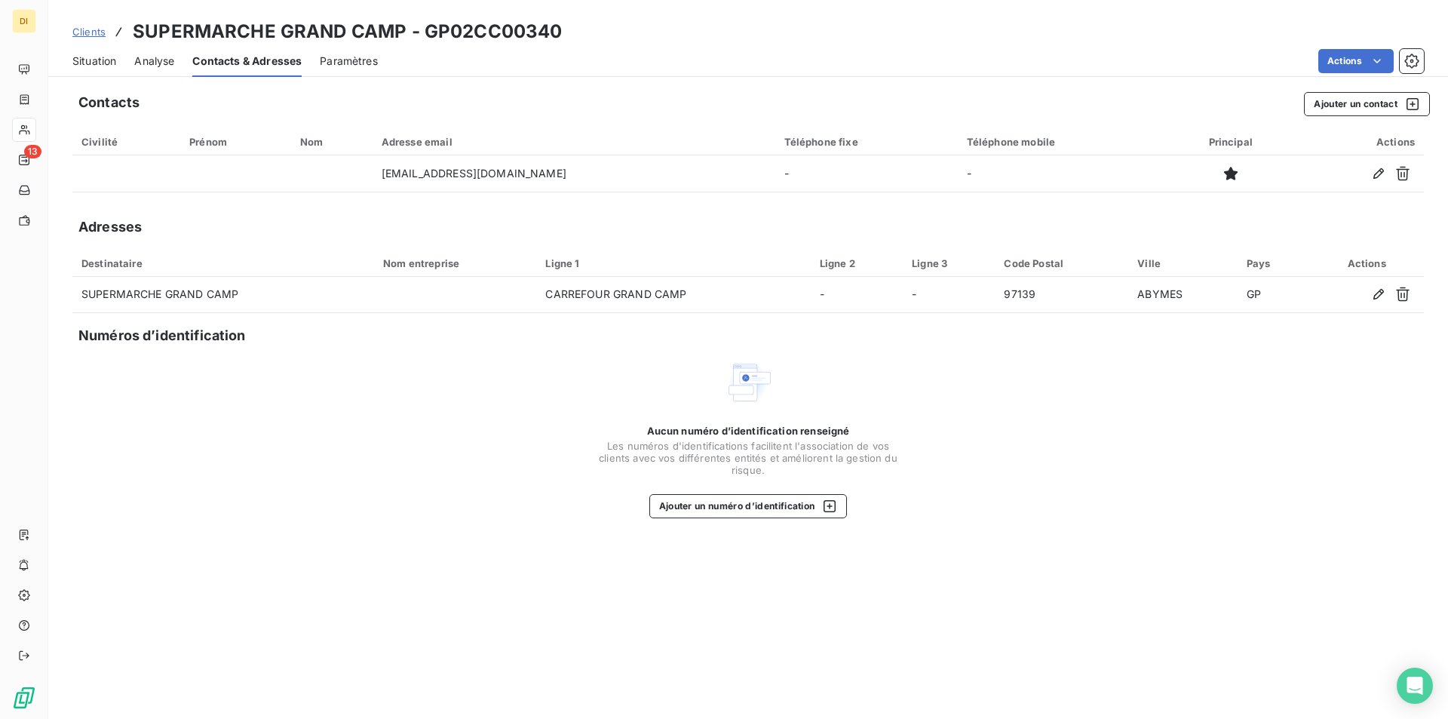
click at [91, 36] on span "Clients" at bounding box center [88, 32] width 33 height 12
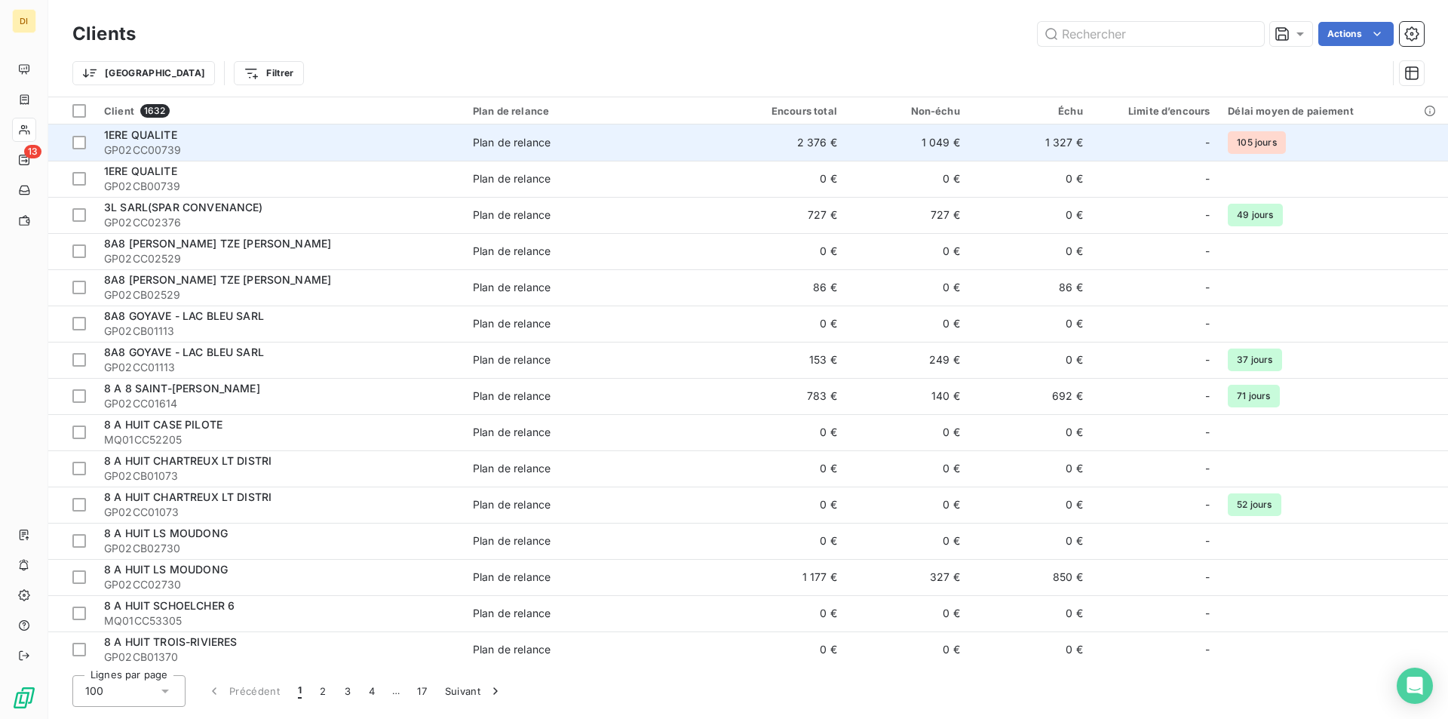
click at [188, 141] on div "1ERE QUALITE" at bounding box center [279, 134] width 351 height 15
